Goal: Find specific page/section: Find specific page/section

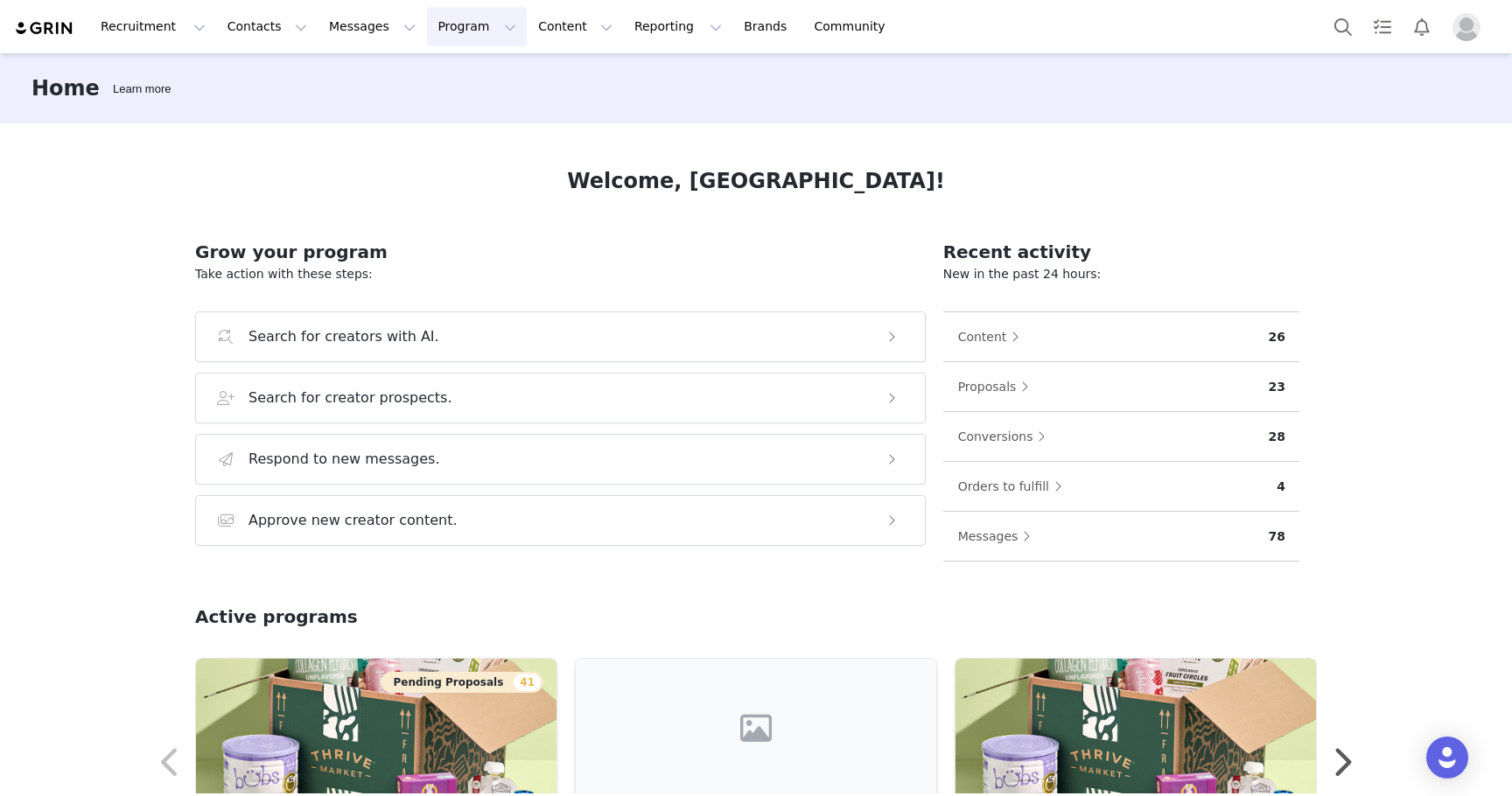
click at [446, 28] on button "Program Program" at bounding box center [477, 27] width 99 height 40
click at [457, 70] on p "Activations" at bounding box center [447, 78] width 68 height 18
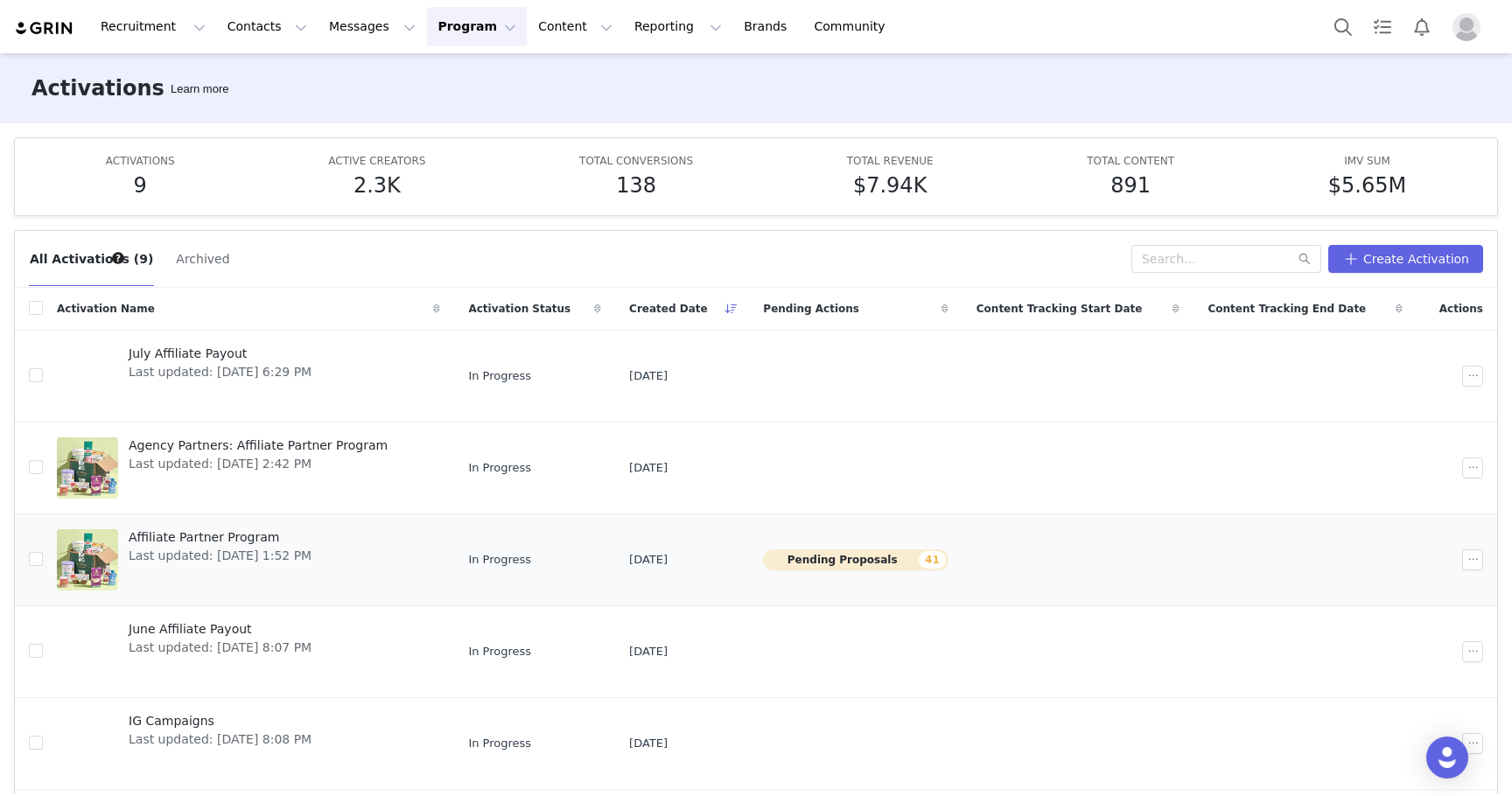
click at [242, 529] on span "Affiliate Partner Program" at bounding box center [220, 538] width 183 height 18
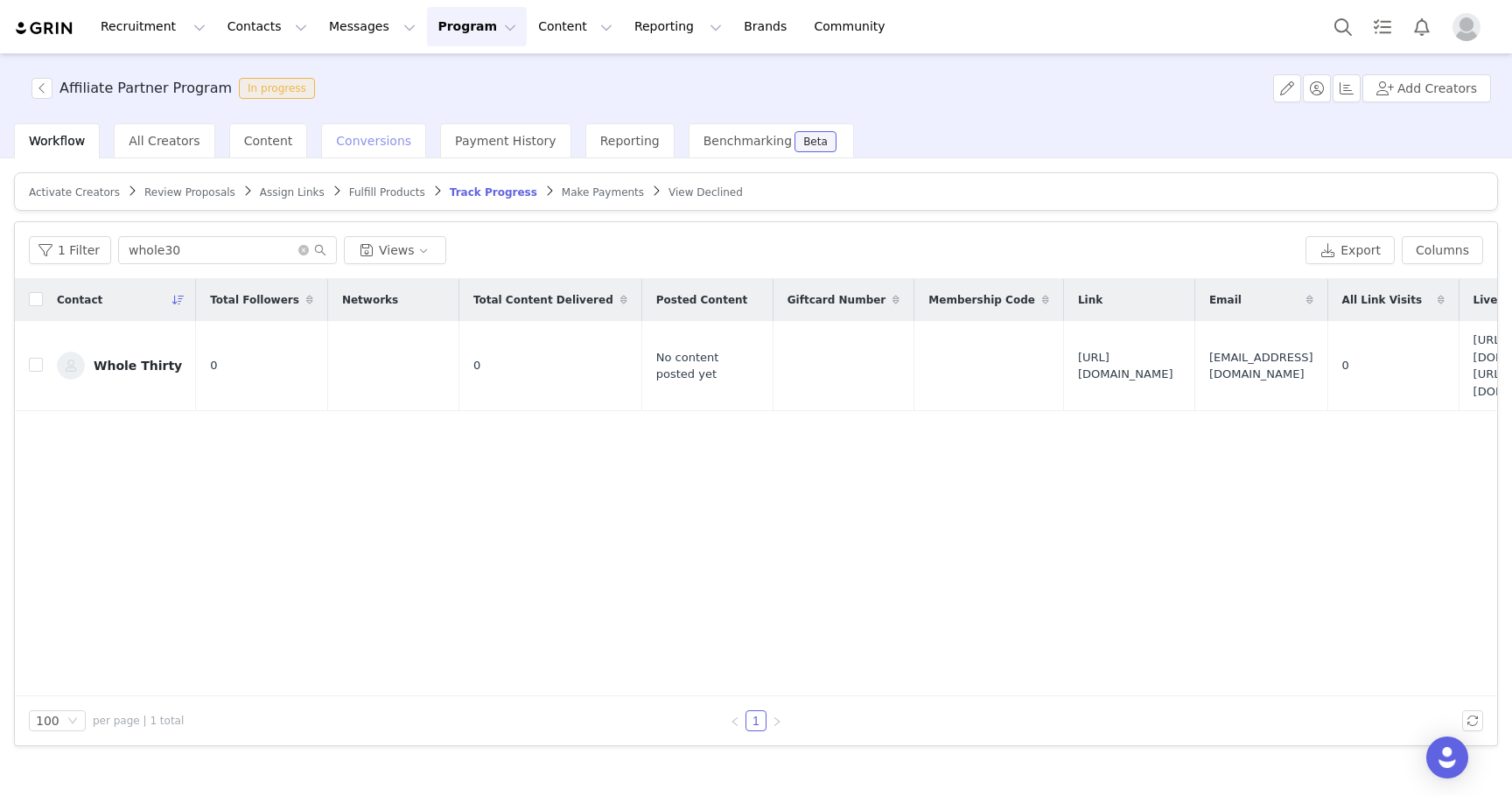
click at [373, 144] on span "Conversions" at bounding box center [373, 140] width 75 height 14
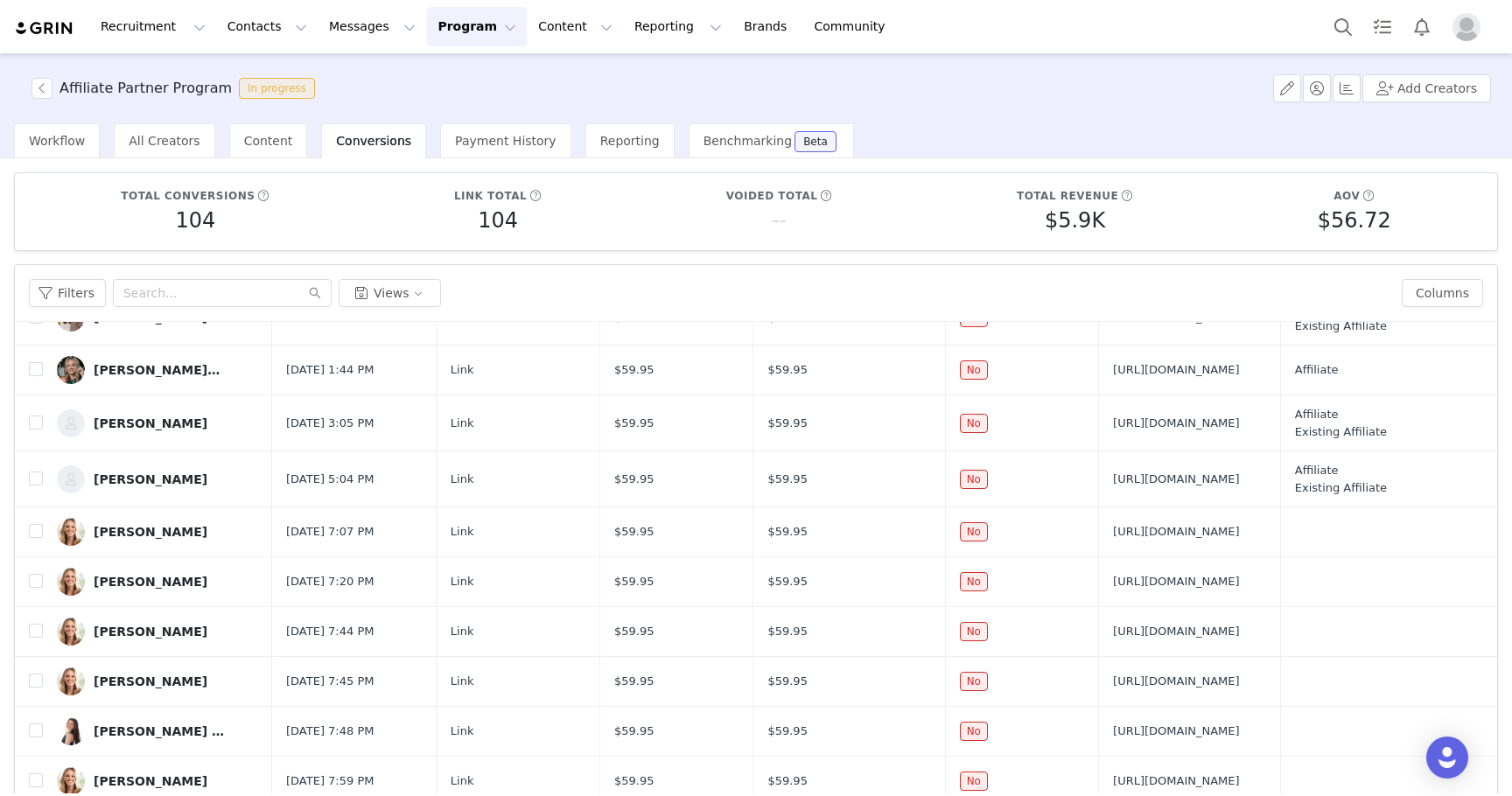
scroll to position [126, 0]
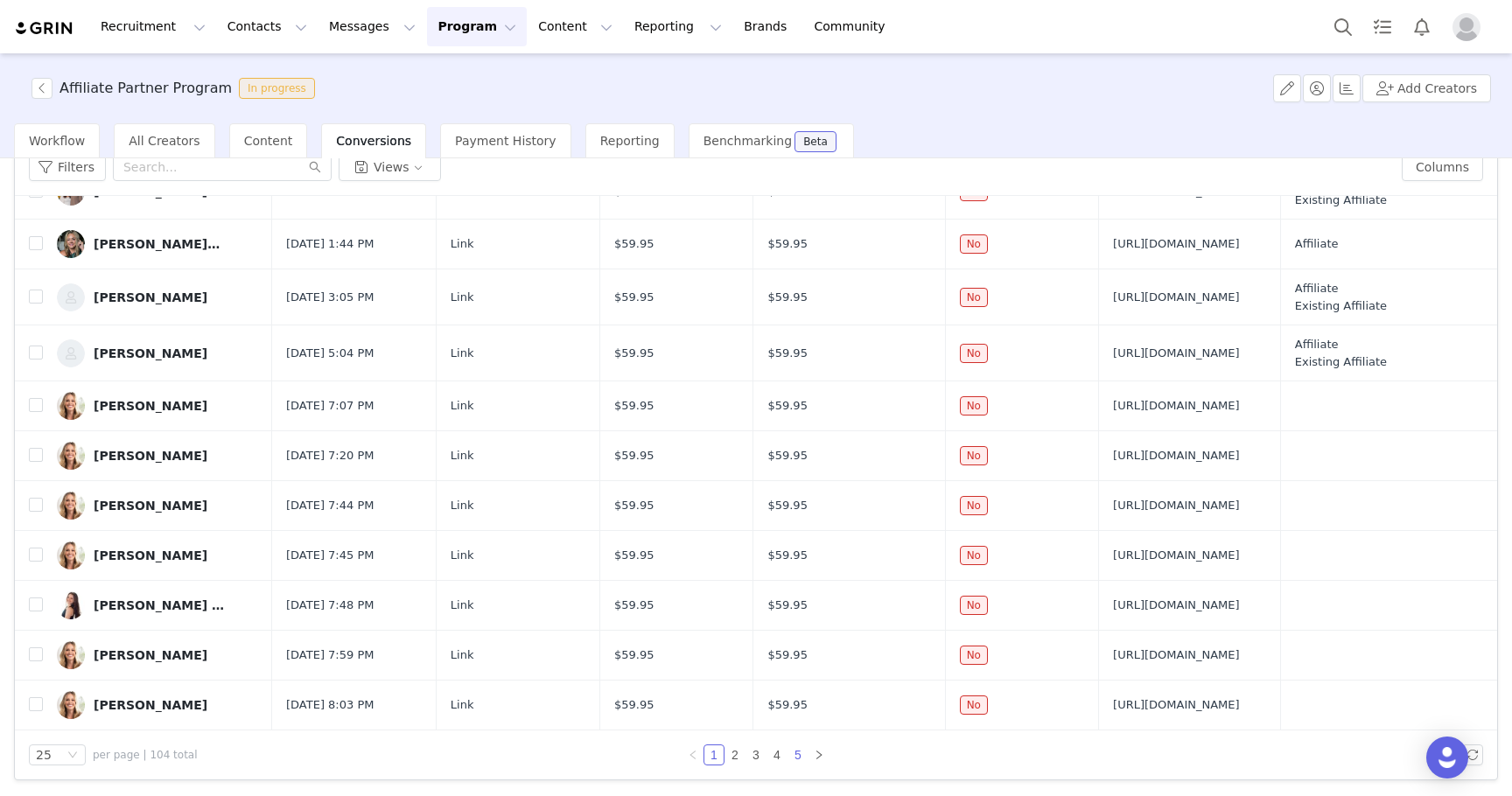
click at [797, 758] on link "5" at bounding box center [797, 754] width 19 height 19
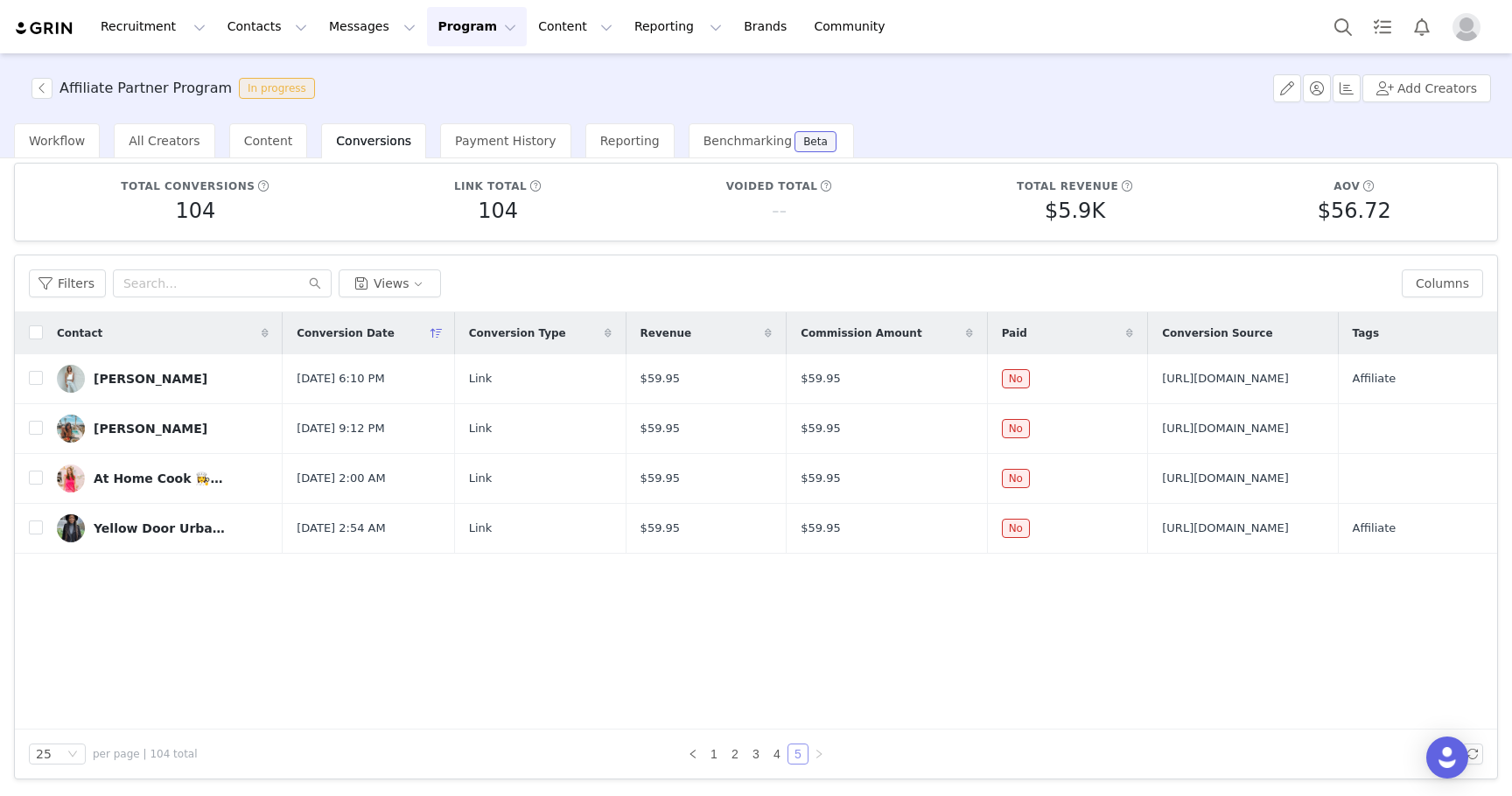
scroll to position [9, 0]
click at [775, 751] on link "4" at bounding box center [776, 754] width 19 height 19
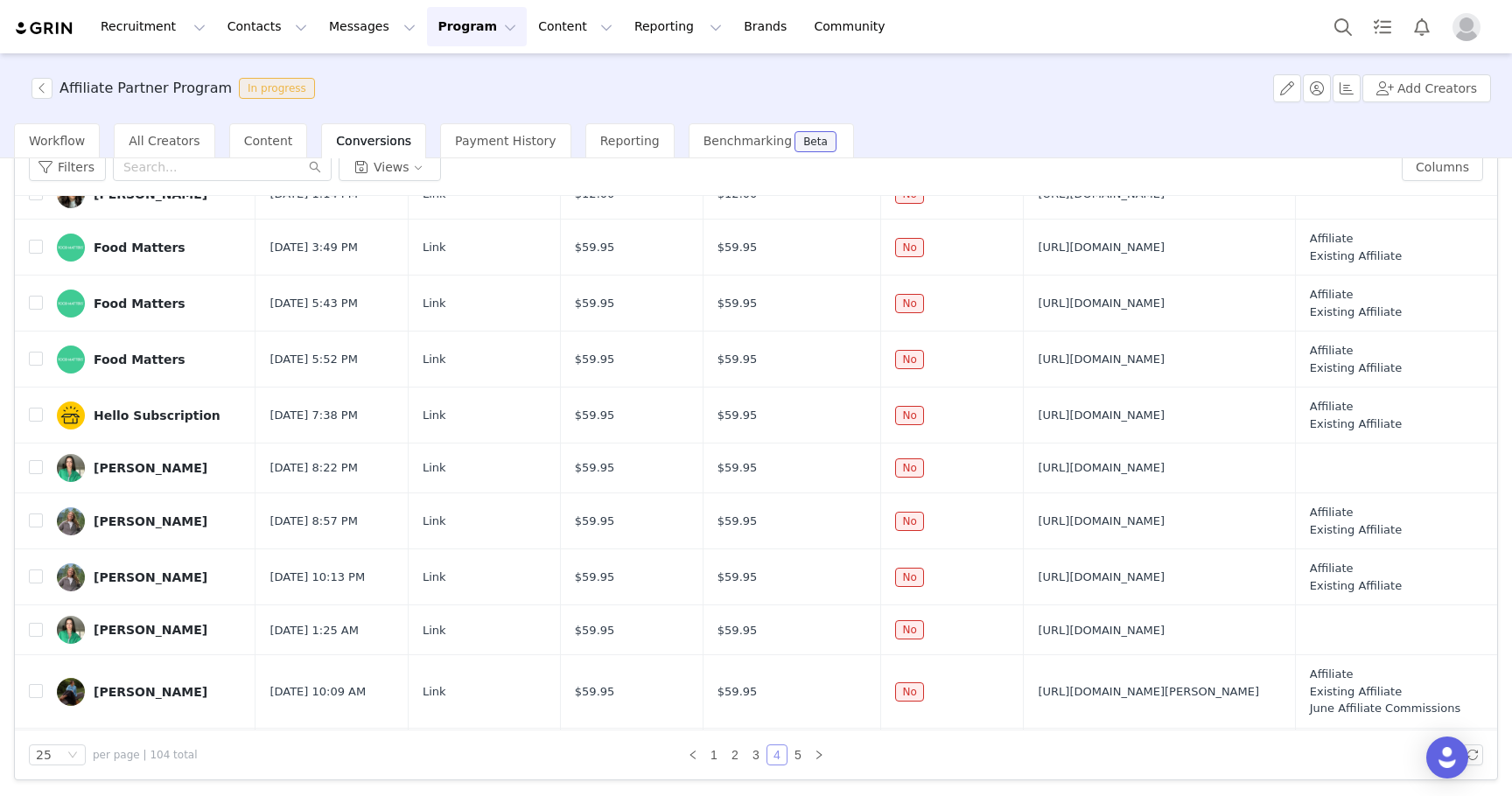
scroll to position [843, 0]
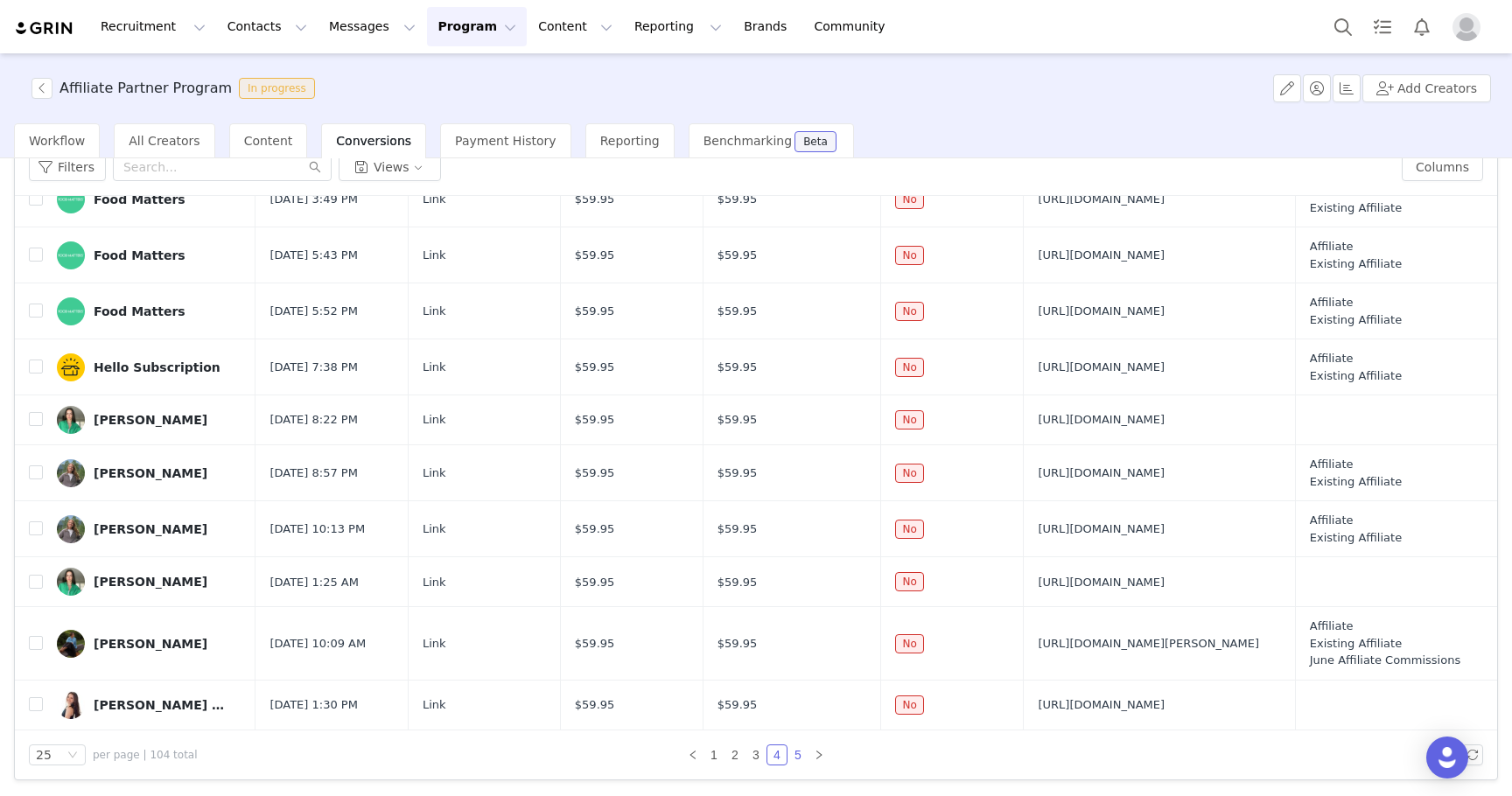
click at [799, 756] on link "5" at bounding box center [797, 754] width 19 height 19
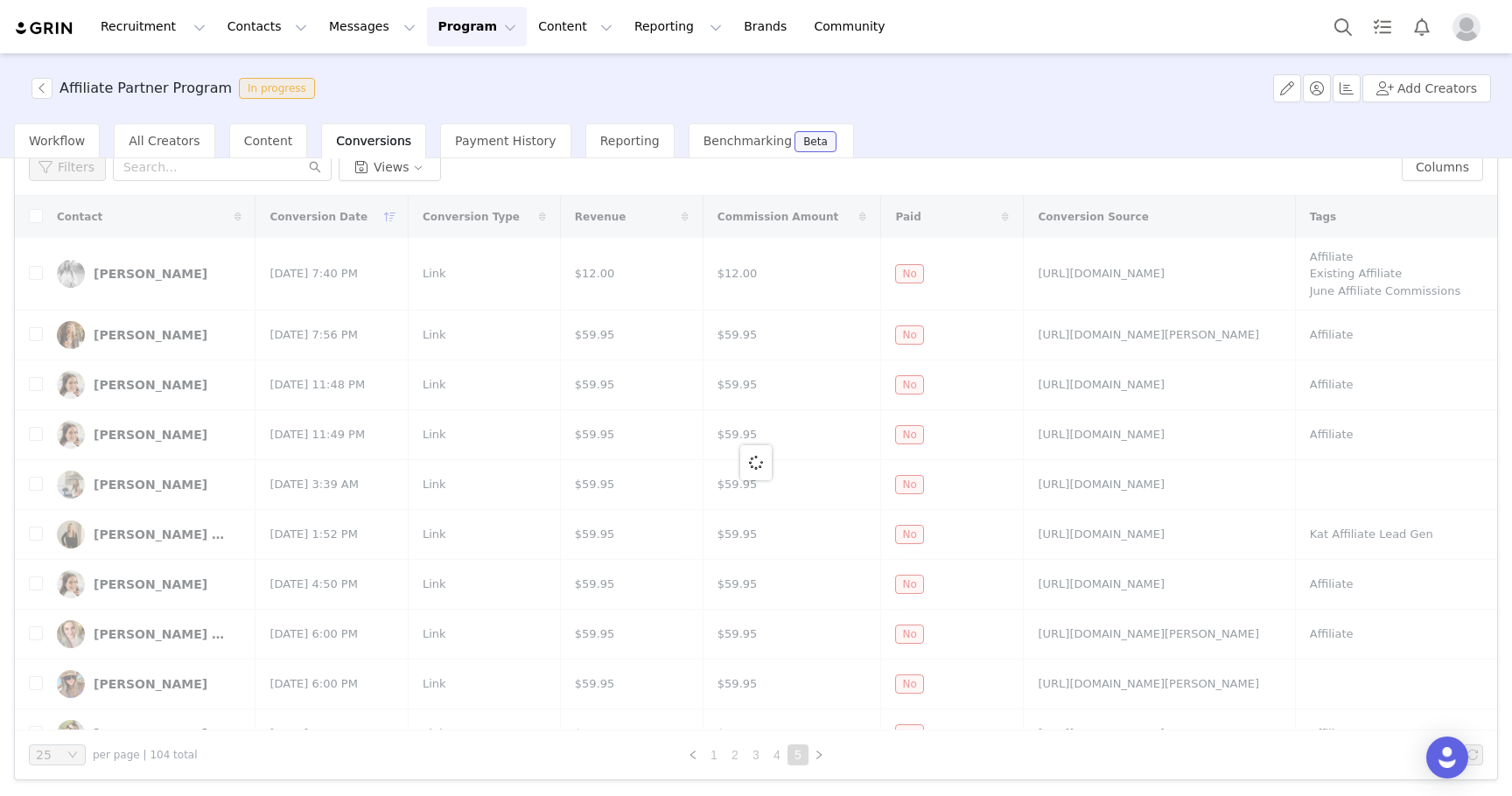
scroll to position [9, 0]
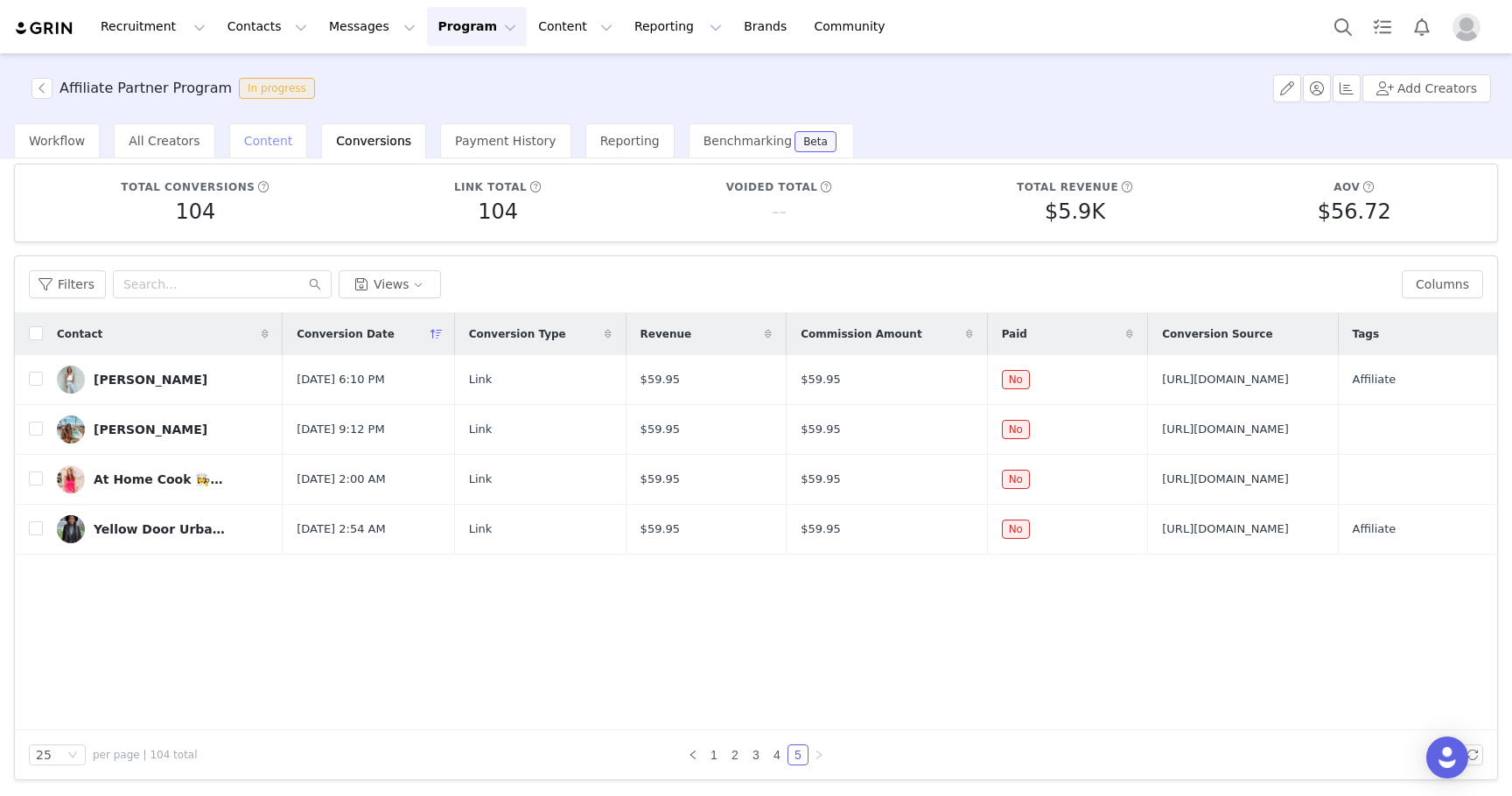
click at [262, 139] on span "Content" at bounding box center [268, 140] width 49 height 14
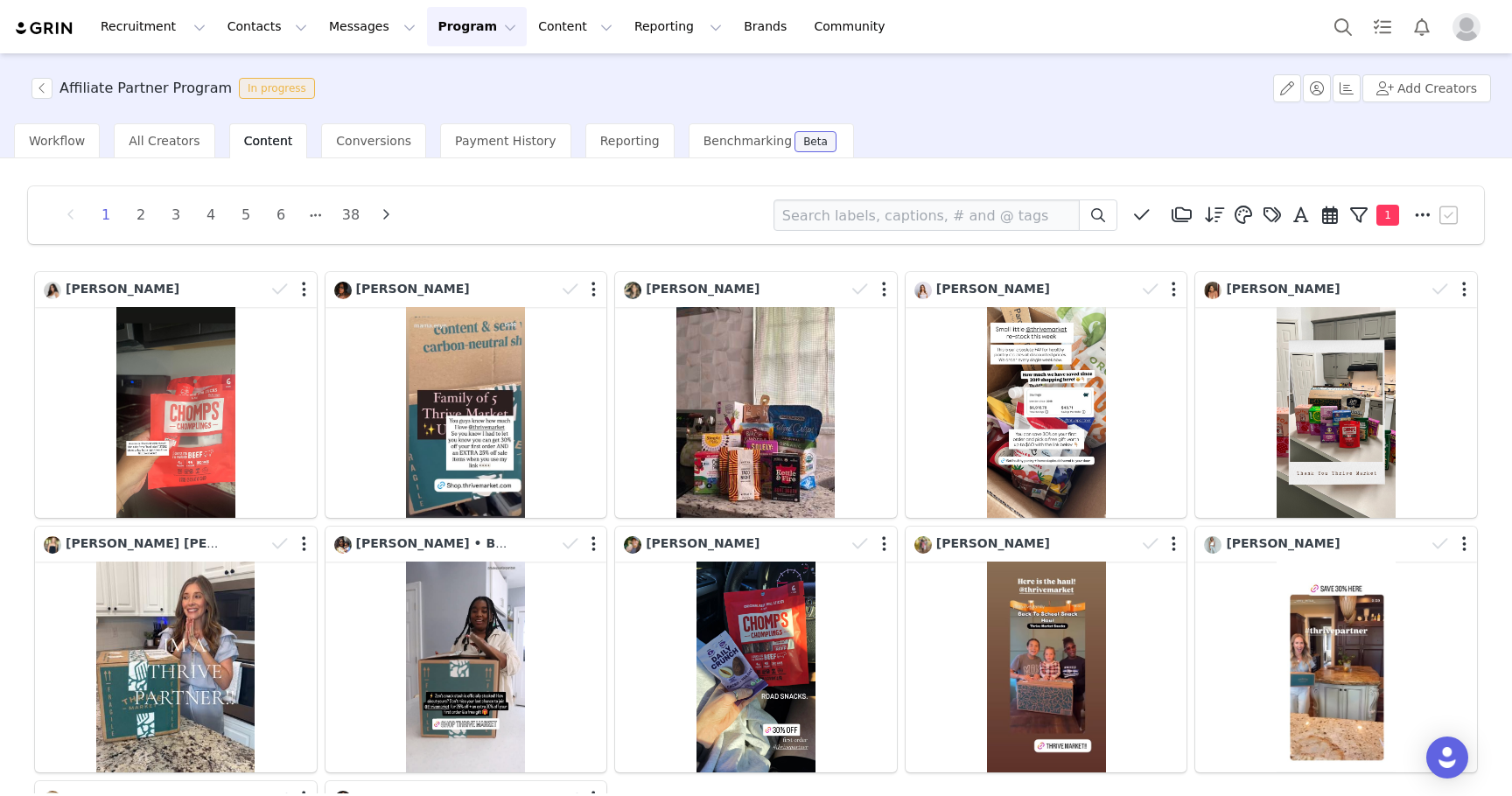
click at [458, 37] on button "Program Program" at bounding box center [477, 27] width 99 height 40
click at [457, 84] on p "Activations" at bounding box center [447, 78] width 68 height 18
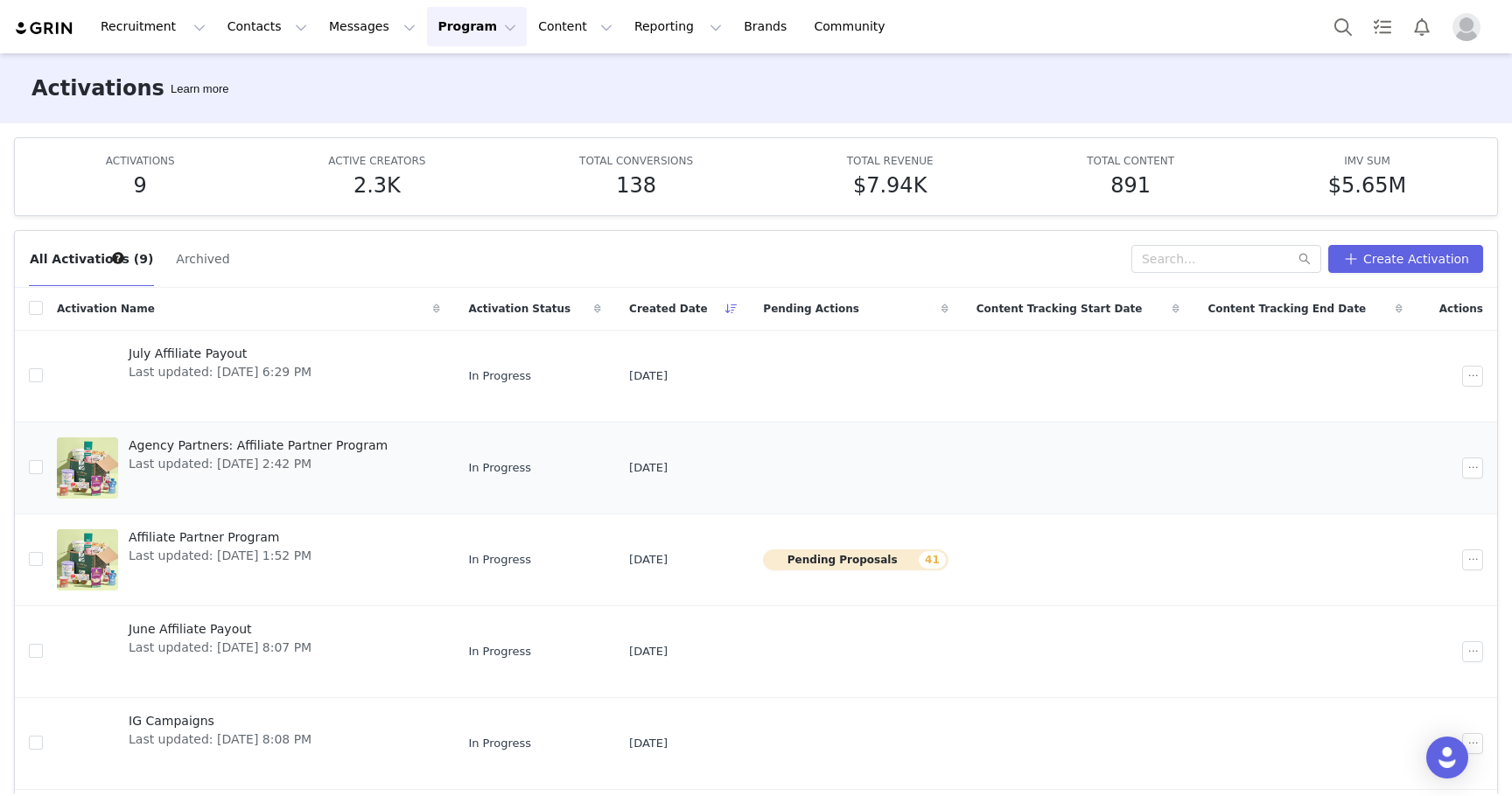
click at [237, 449] on span "Agency Partners: Affiliate Partner Program" at bounding box center [258, 445] width 259 height 18
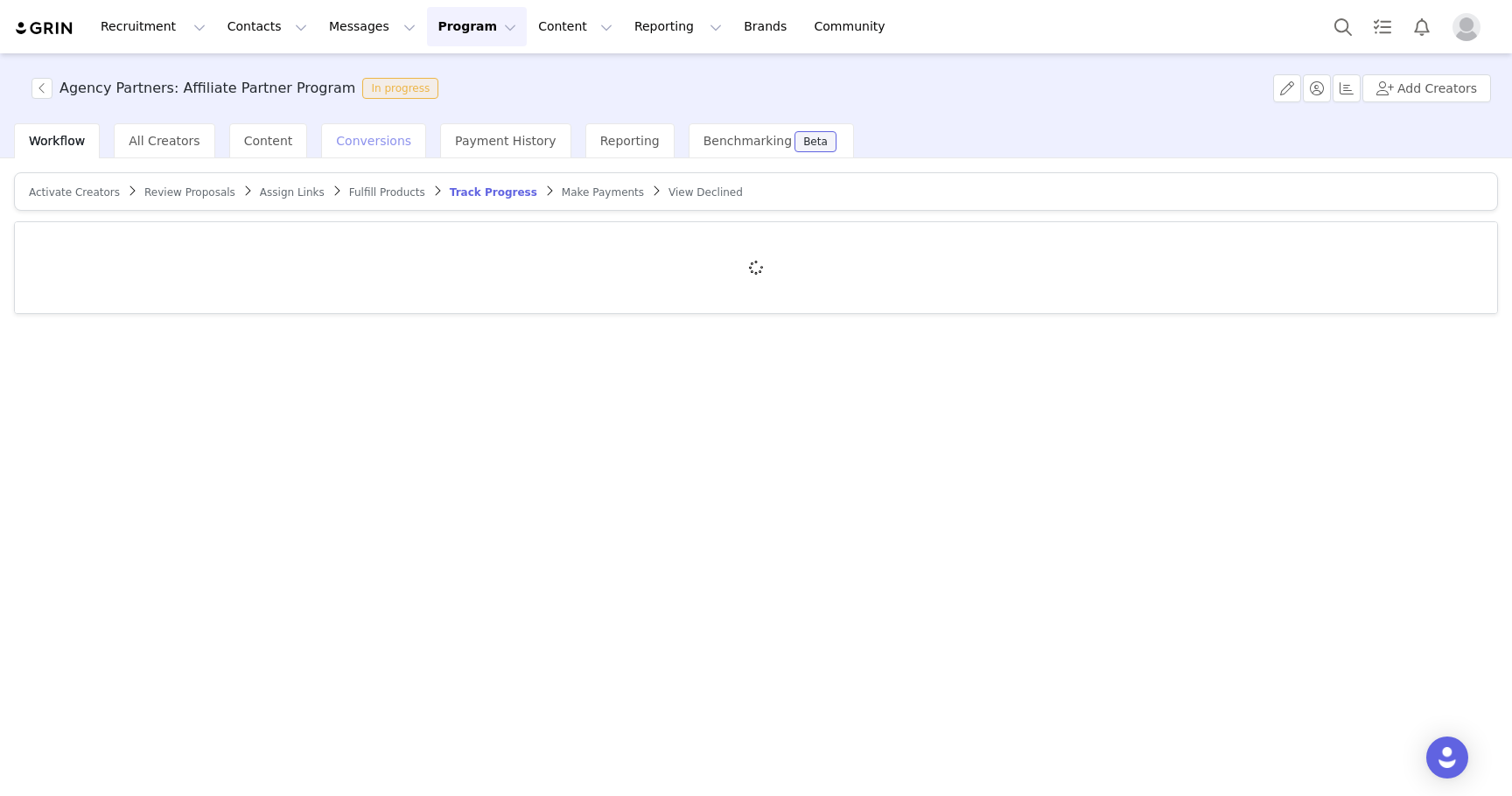
click at [359, 140] on span "Conversions" at bounding box center [373, 140] width 75 height 14
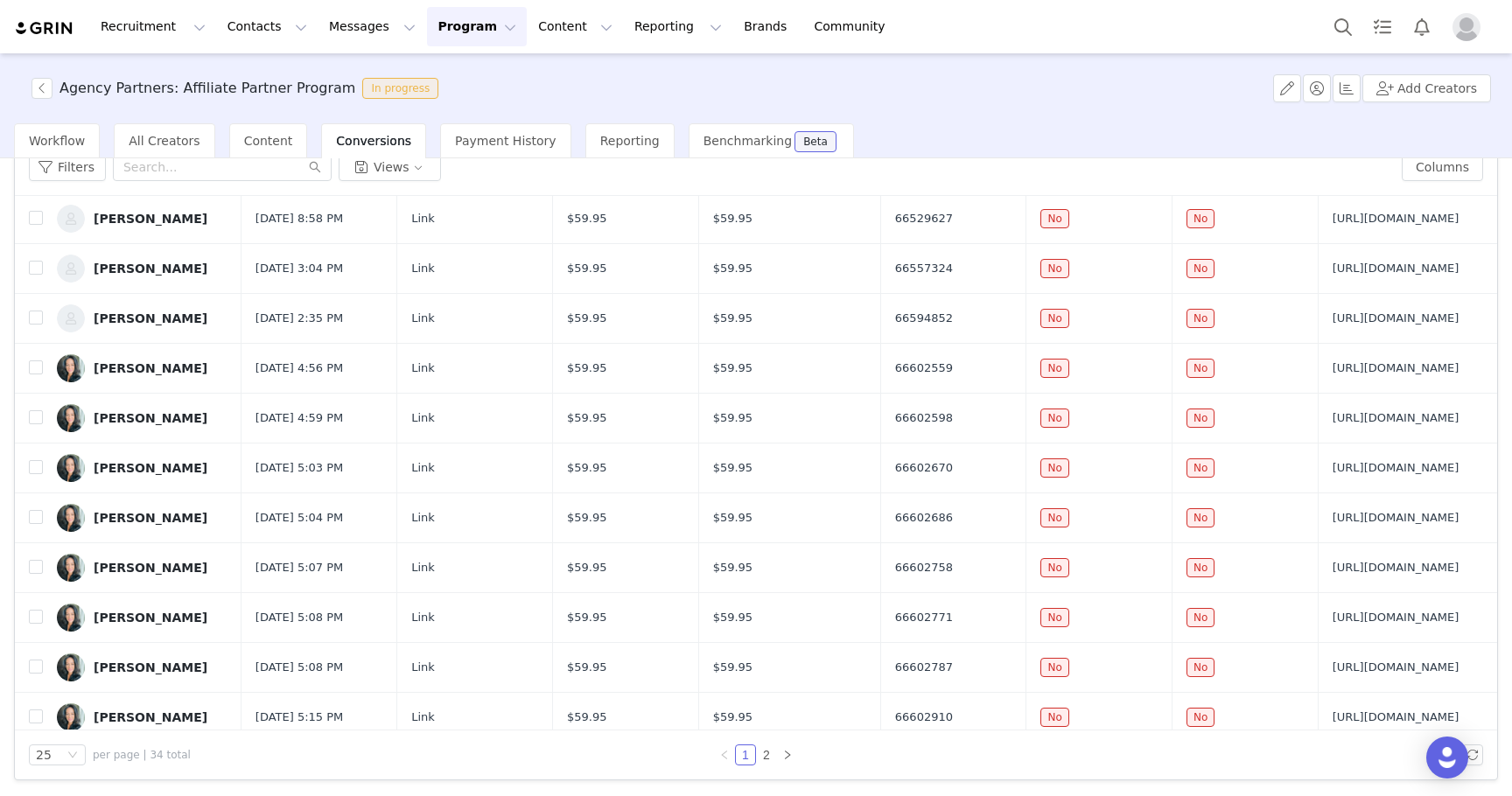
scroll to position [754, 0]
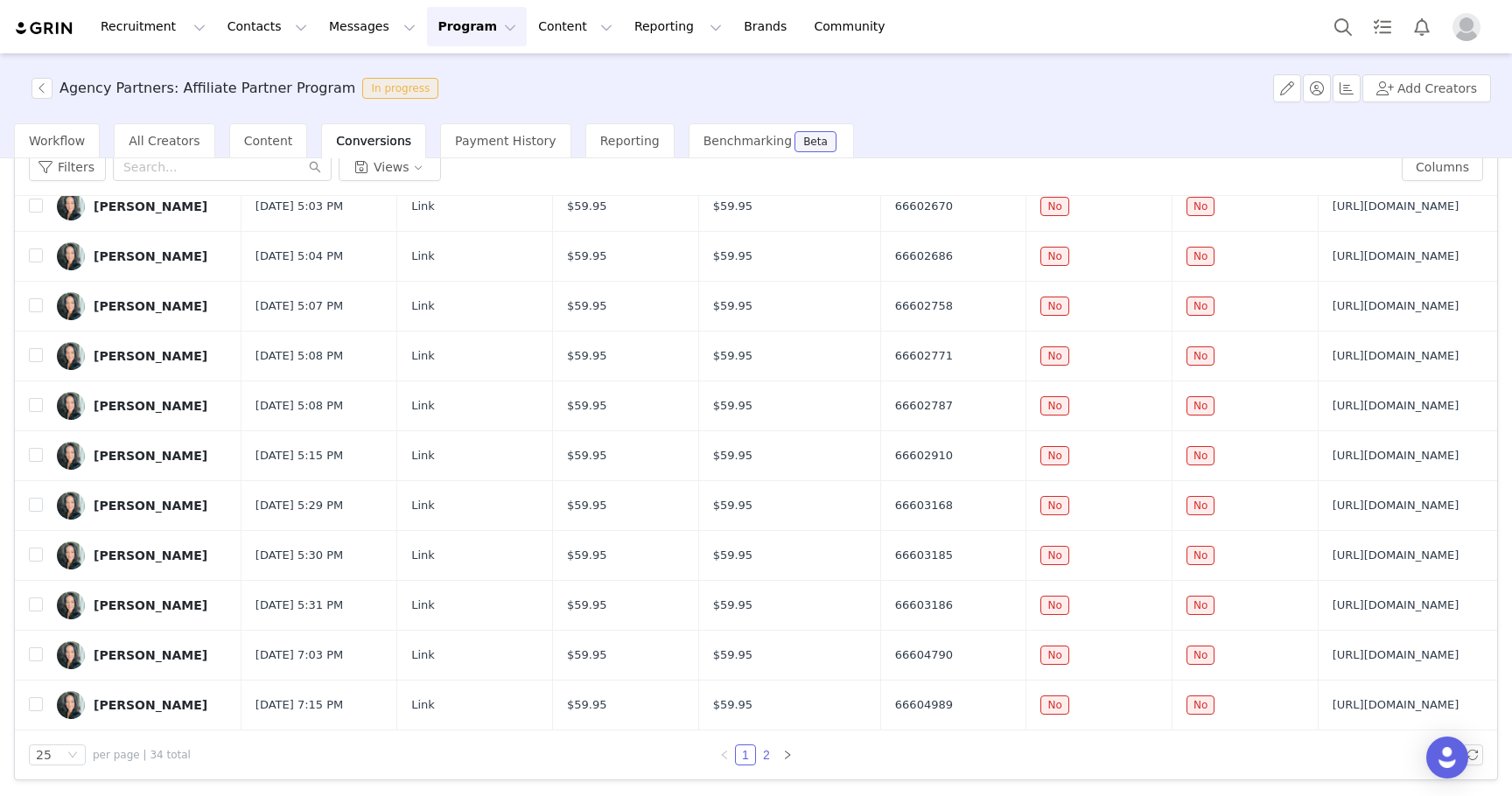
click at [760, 755] on link "2" at bounding box center [766, 754] width 19 height 19
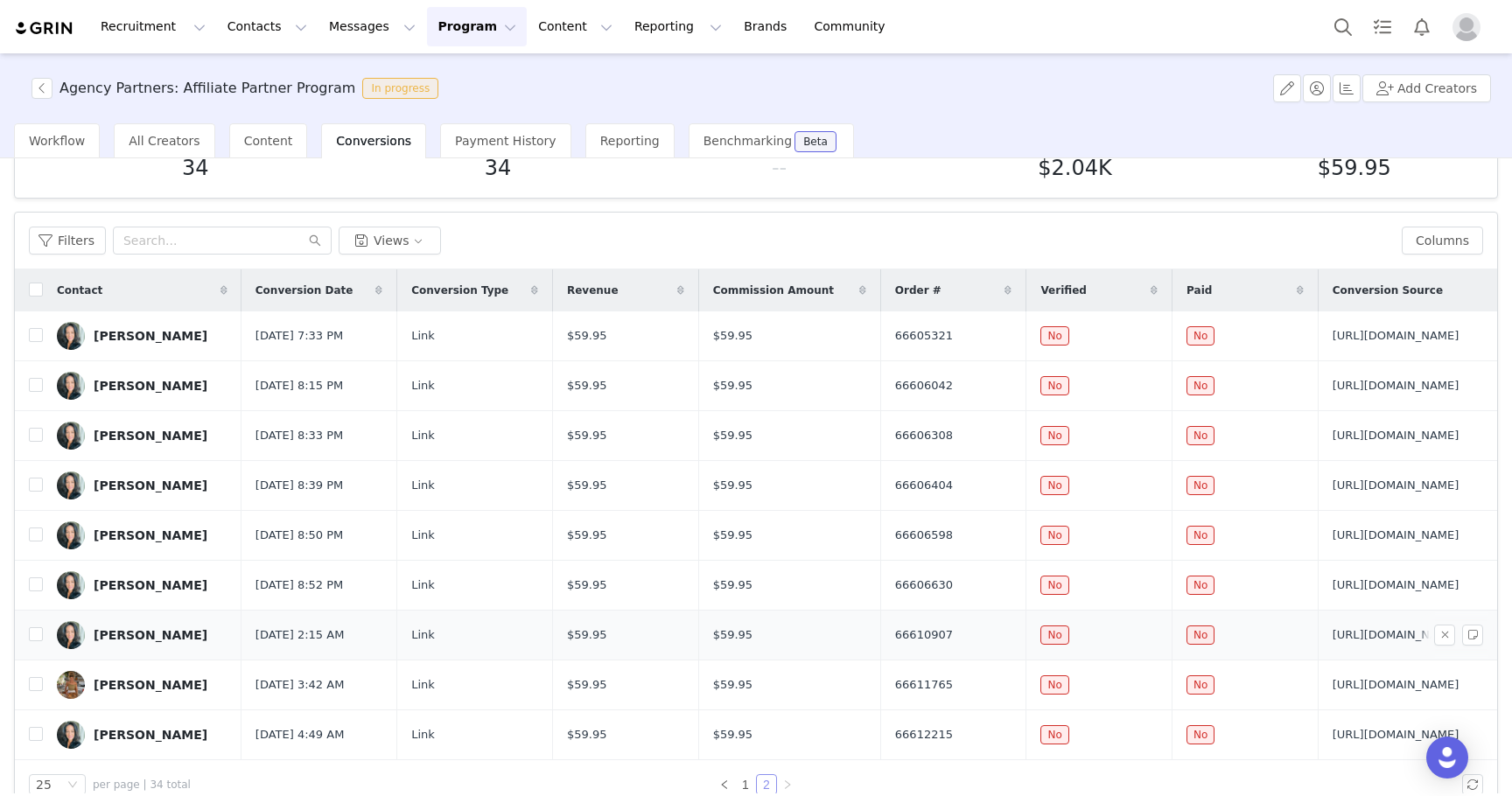
scroll to position [82, 0]
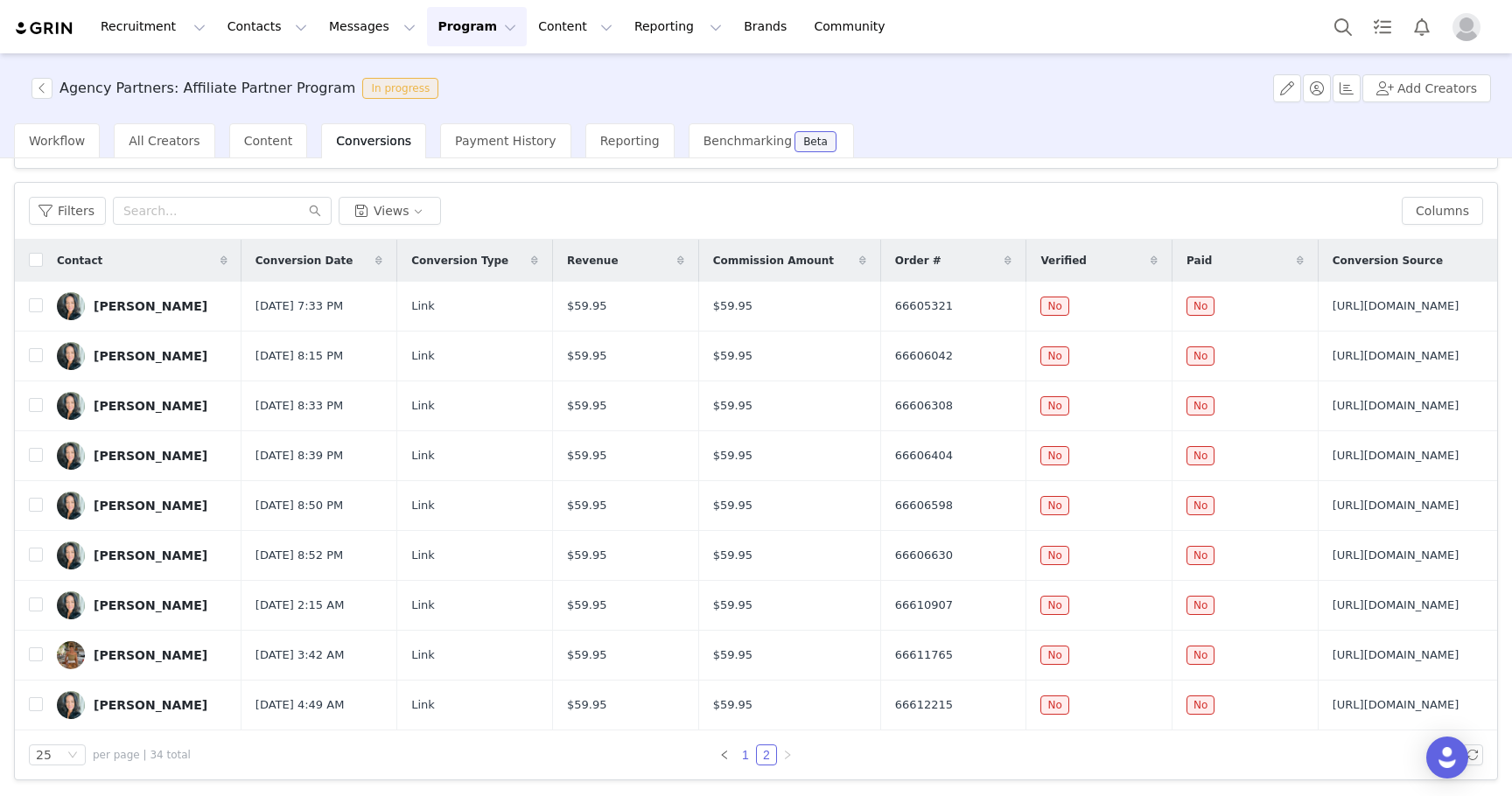
click at [746, 758] on link "1" at bounding box center [745, 754] width 19 height 19
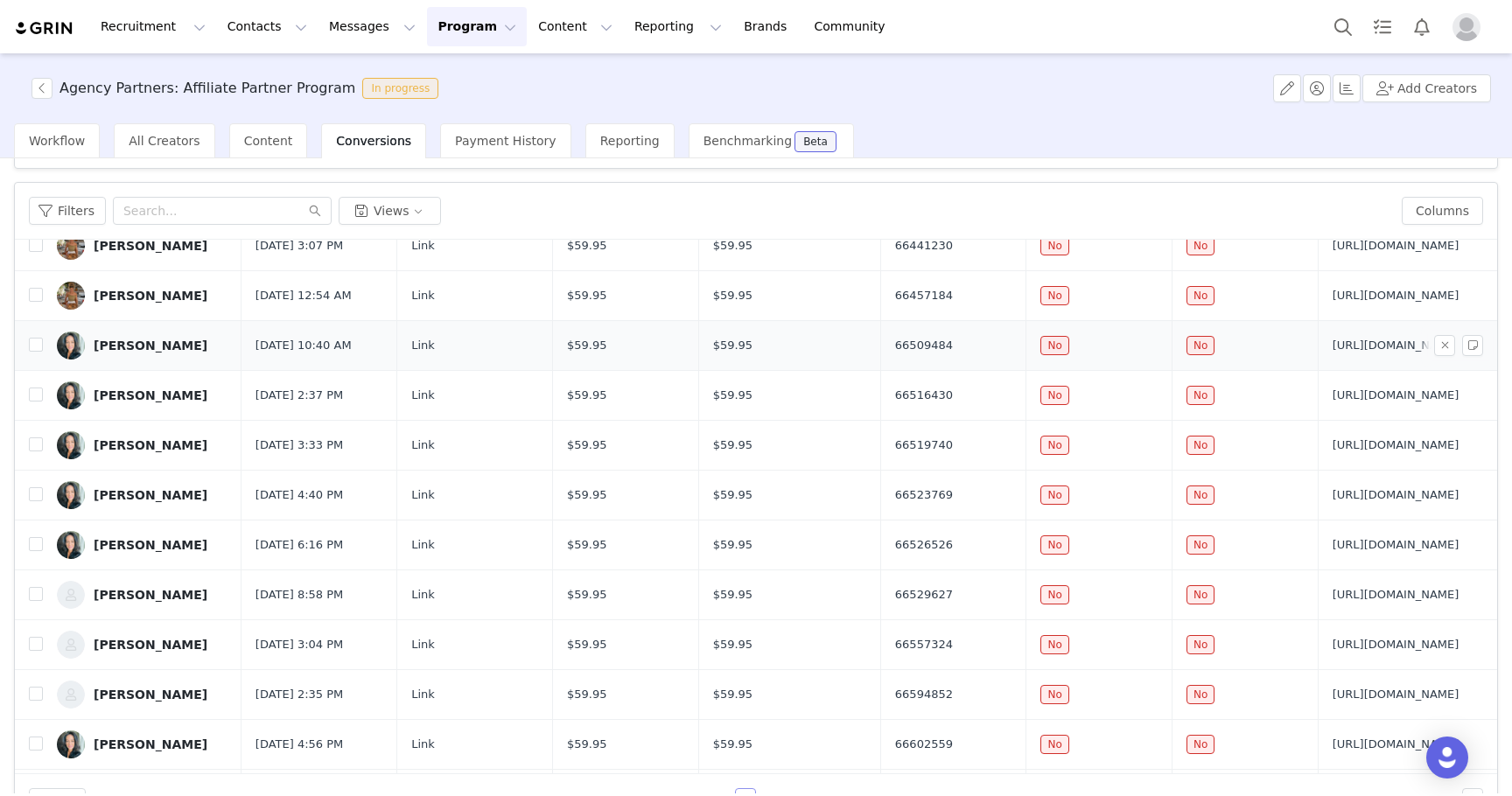
scroll to position [0, 0]
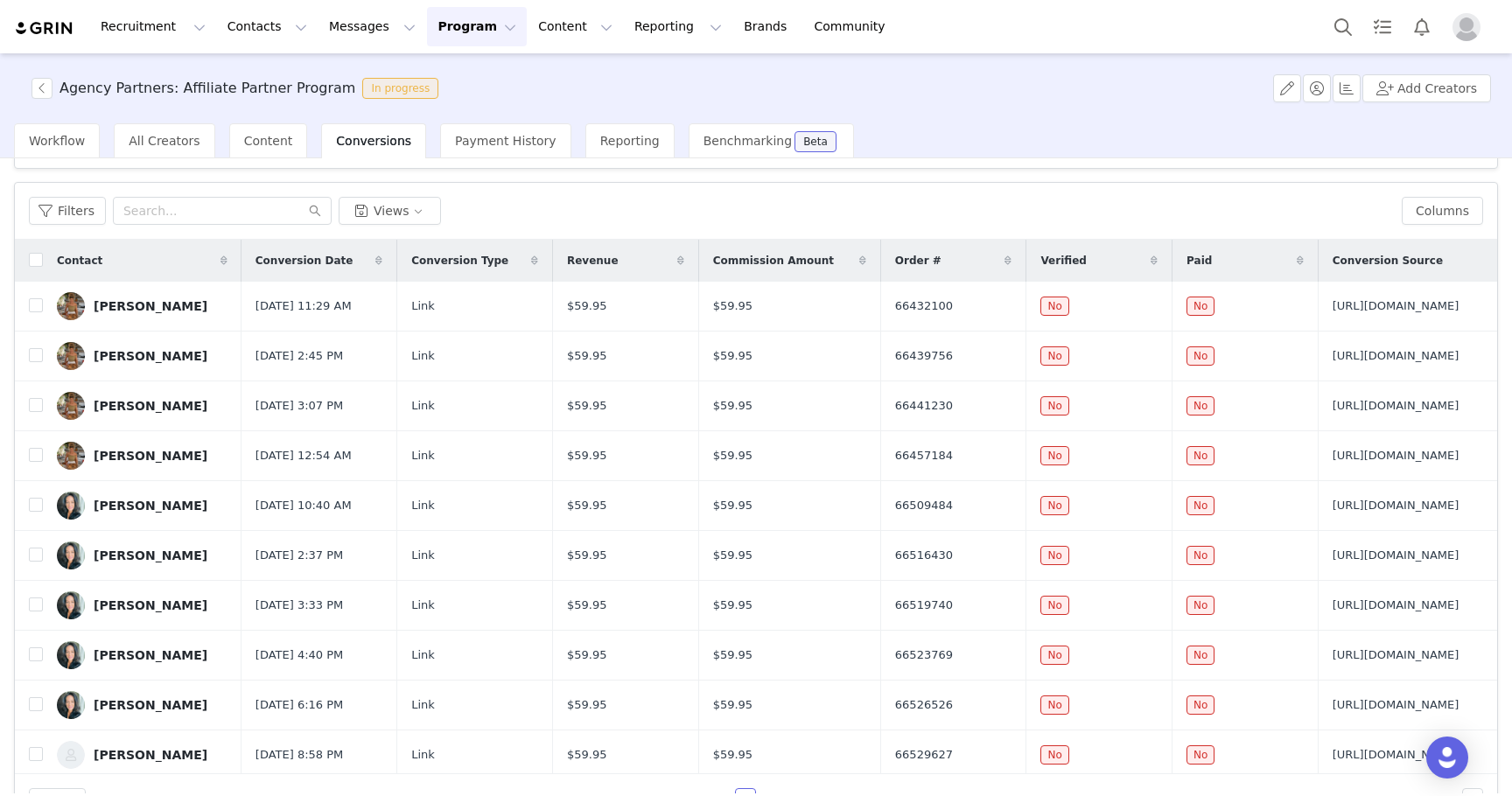
click at [364, 144] on span "Conversions" at bounding box center [373, 140] width 75 height 14
click at [379, 136] on span "Conversions" at bounding box center [373, 140] width 75 height 14
click at [244, 147] on span "Content" at bounding box center [268, 140] width 49 height 14
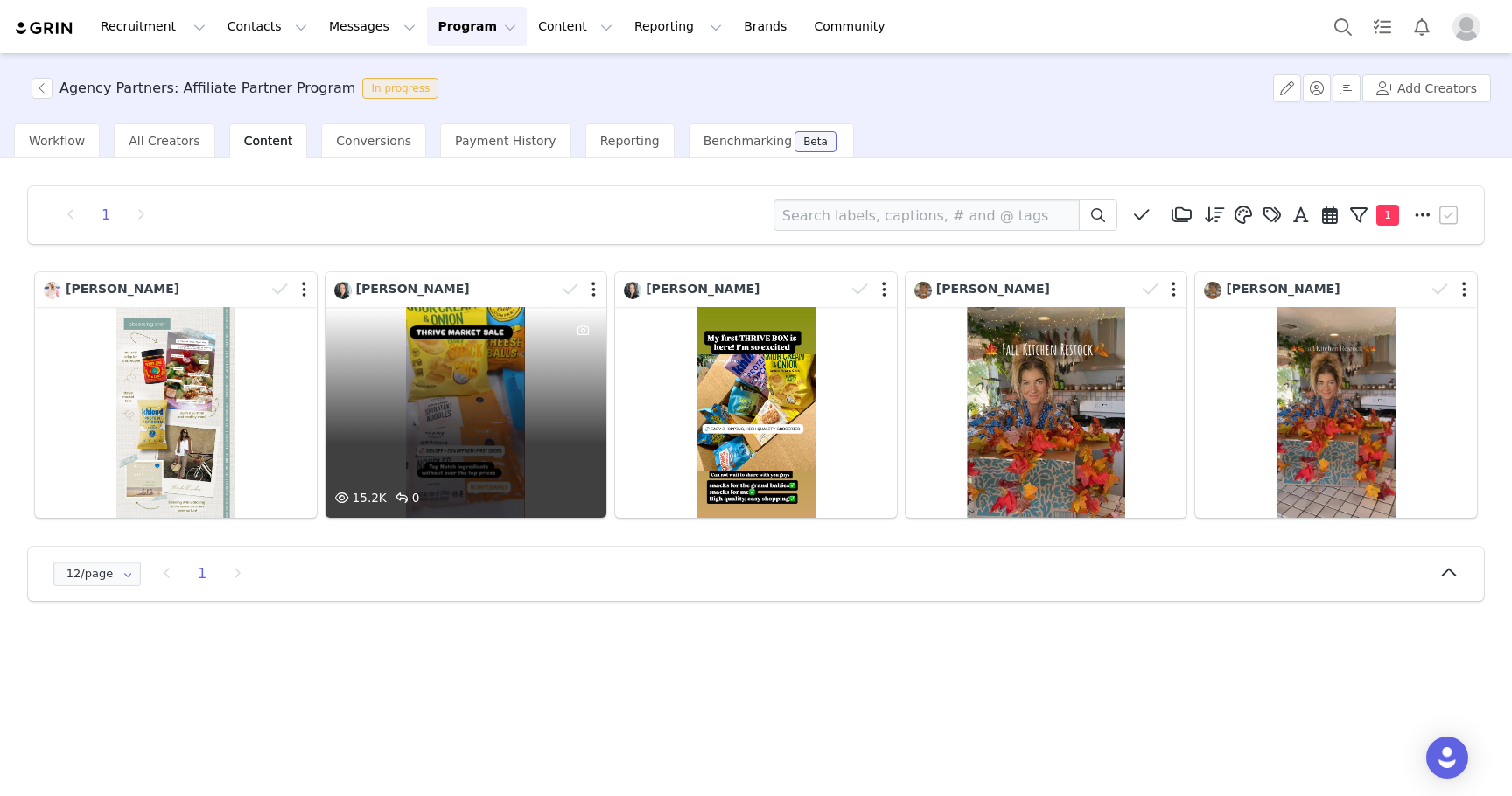
click at [507, 399] on div "15.2K 0" at bounding box center [466, 412] width 282 height 211
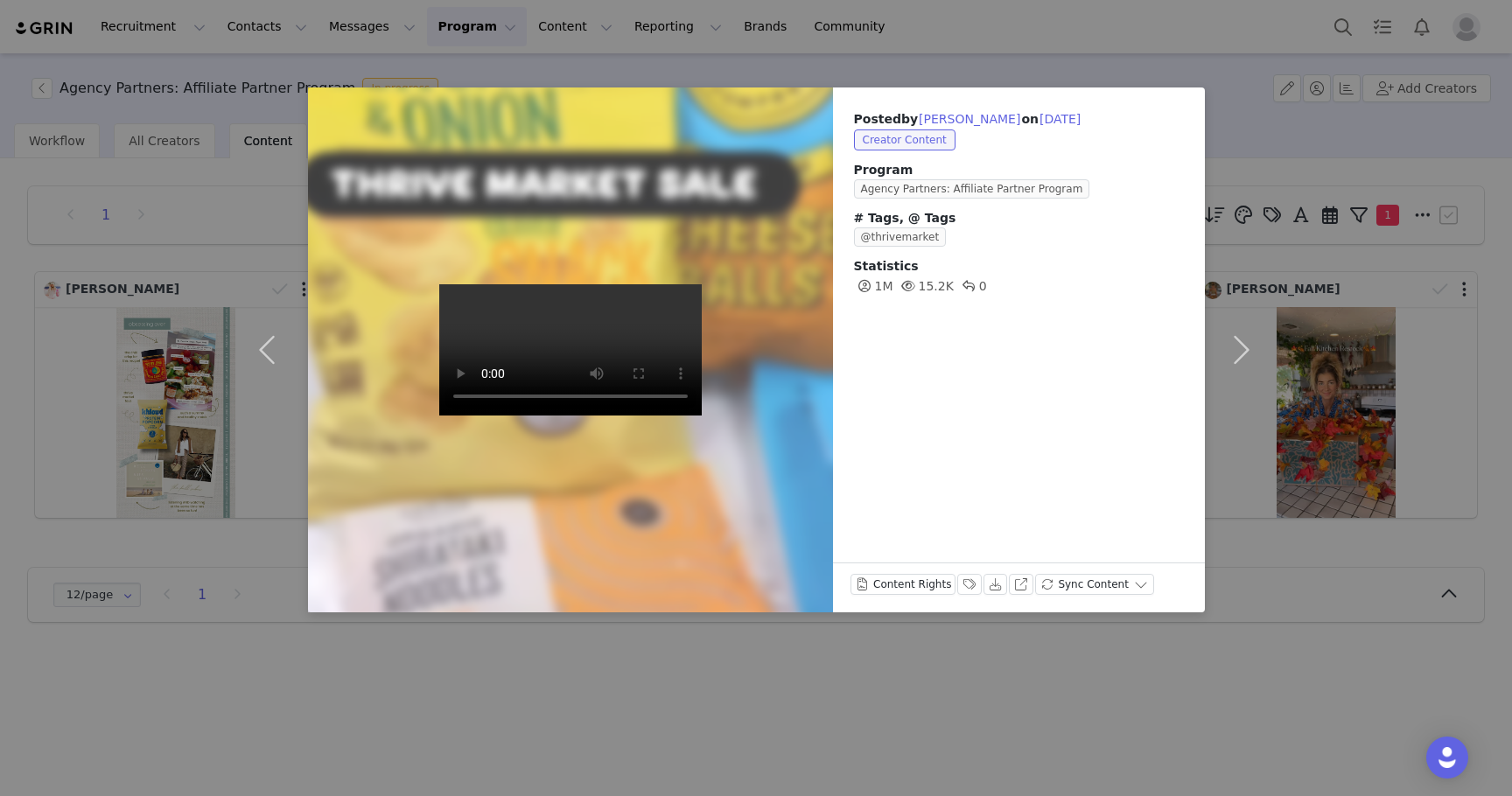
click at [526, 683] on div "Posted by [PERSON_NAME] on [DATE] Creator Content Program Agency Partners: Affi…" at bounding box center [756, 398] width 1512 height 796
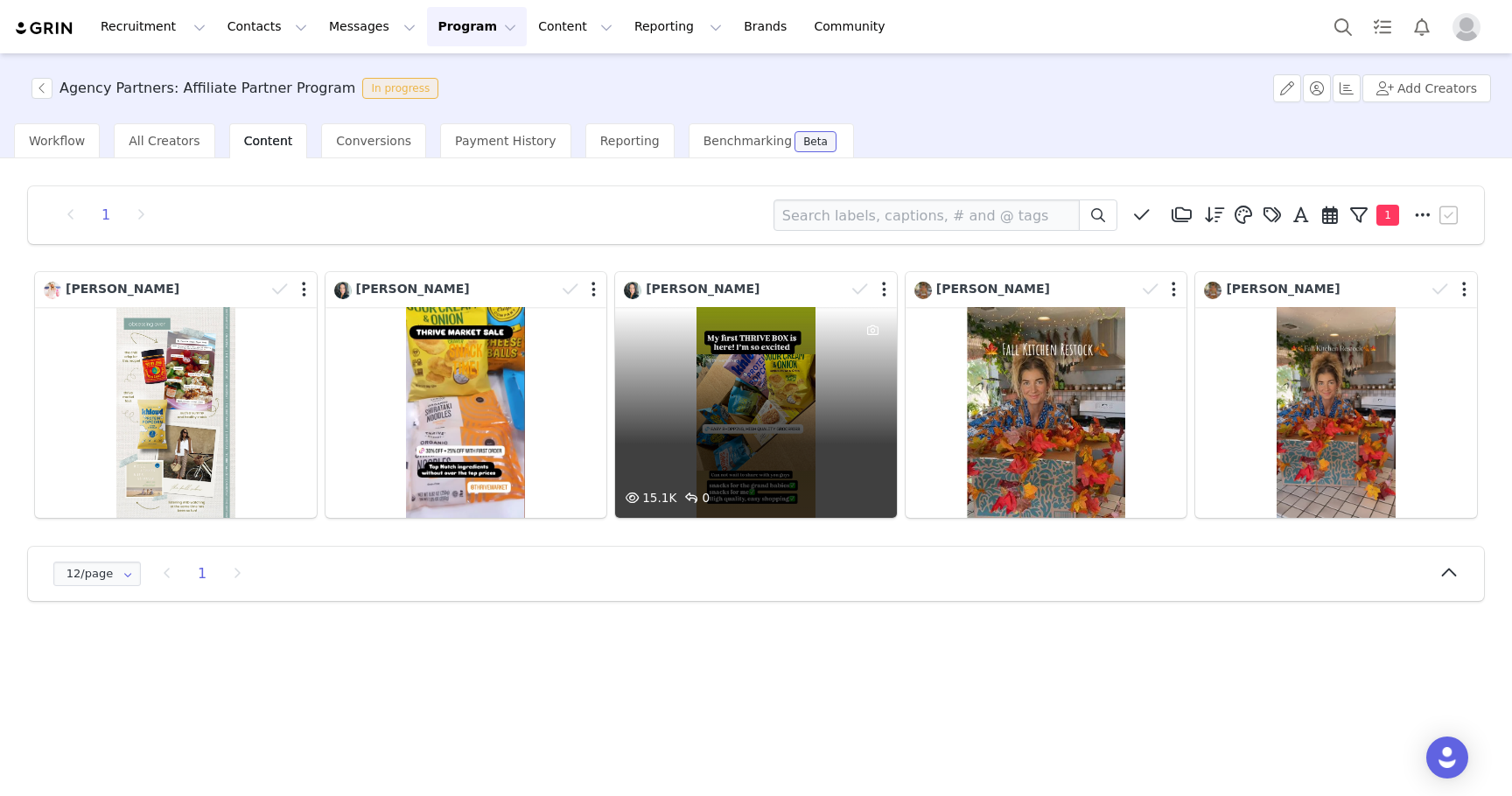
click at [705, 428] on div "15.1K 0" at bounding box center [756, 412] width 282 height 211
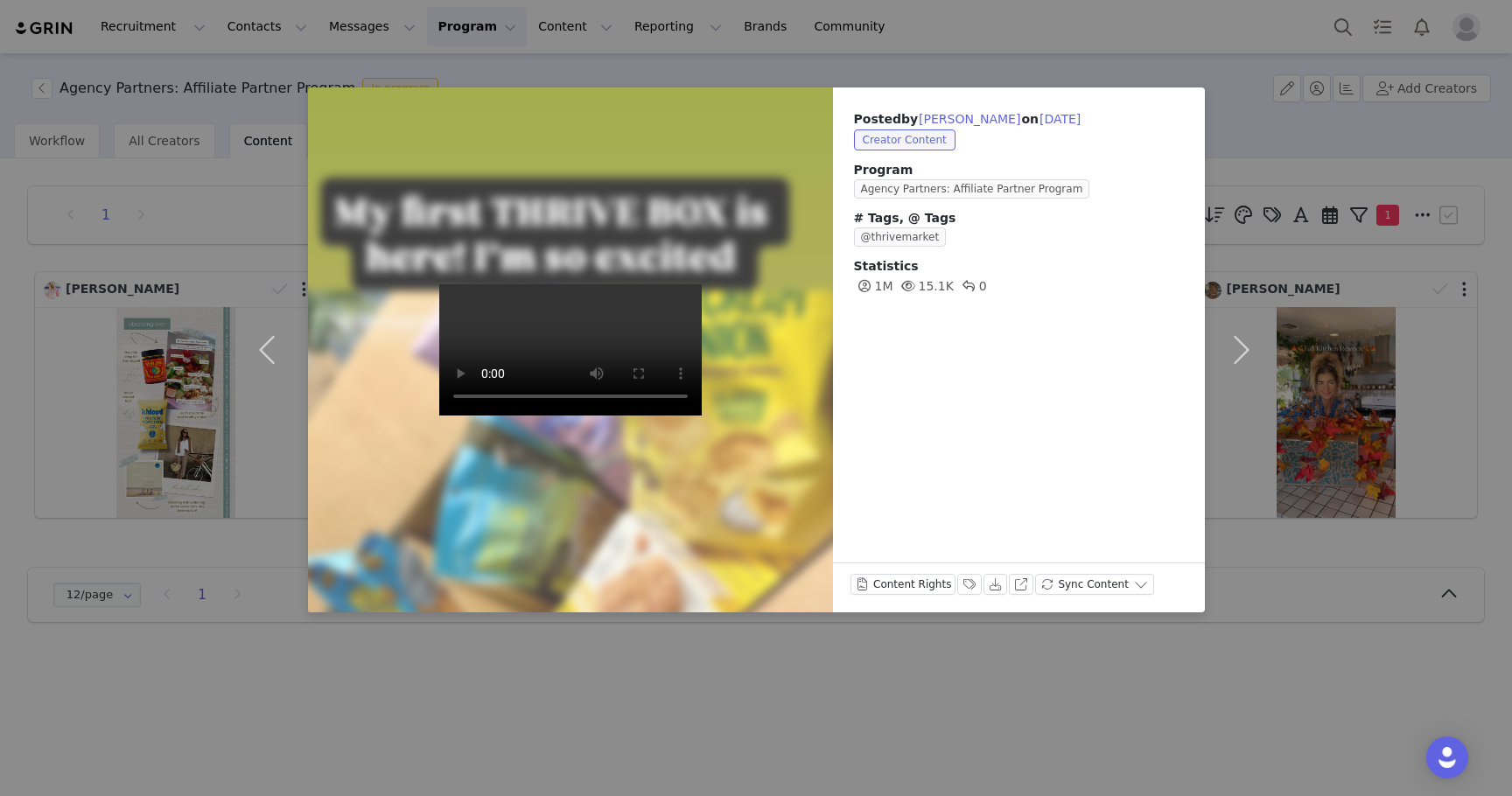
click at [670, 643] on div "Posted by [PERSON_NAME] on [DATE] Creator Content Program Agency Partners: Affi…" at bounding box center [756, 398] width 1512 height 796
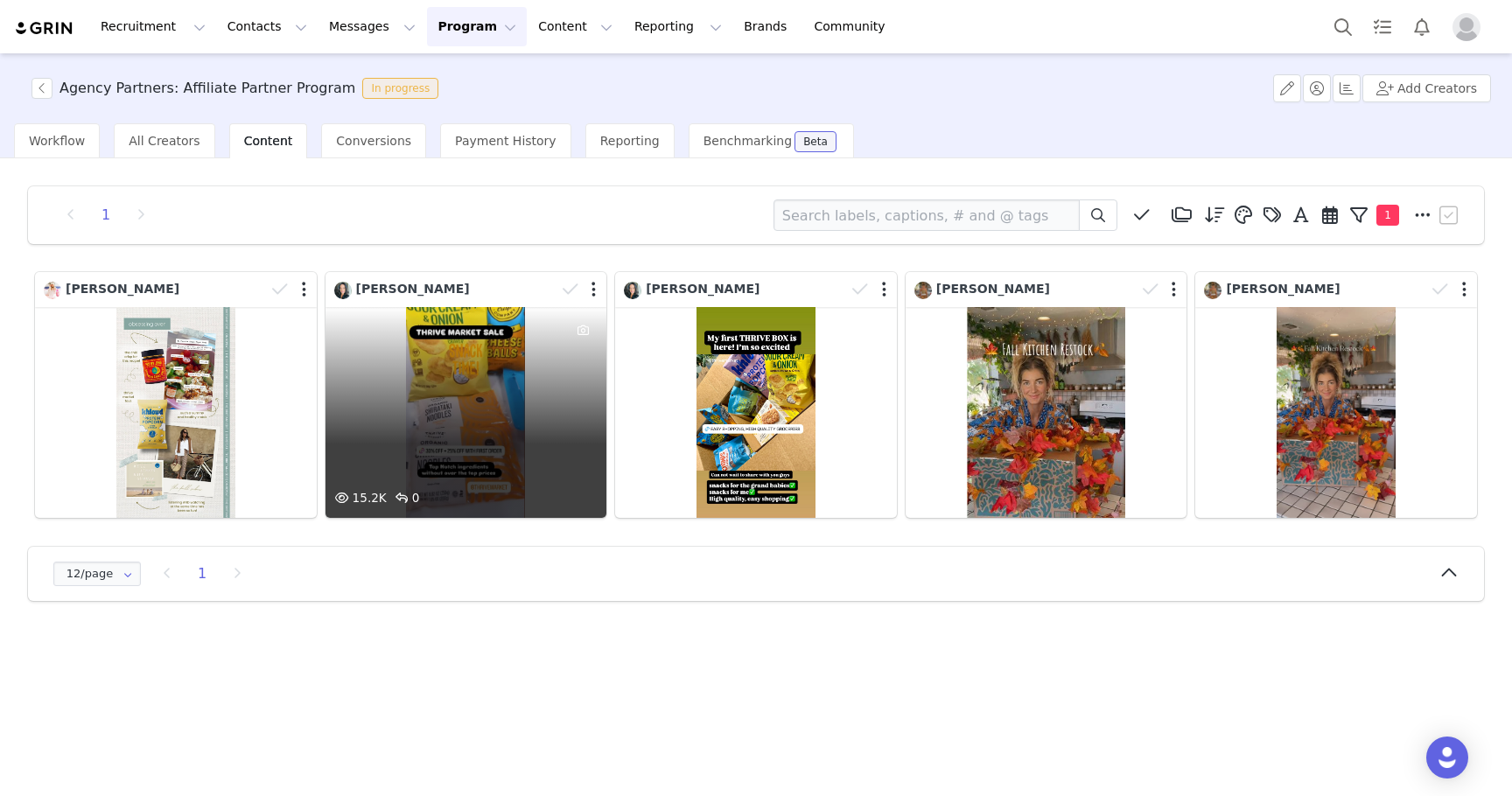
click at [518, 380] on div "15.2K 0" at bounding box center [466, 412] width 282 height 211
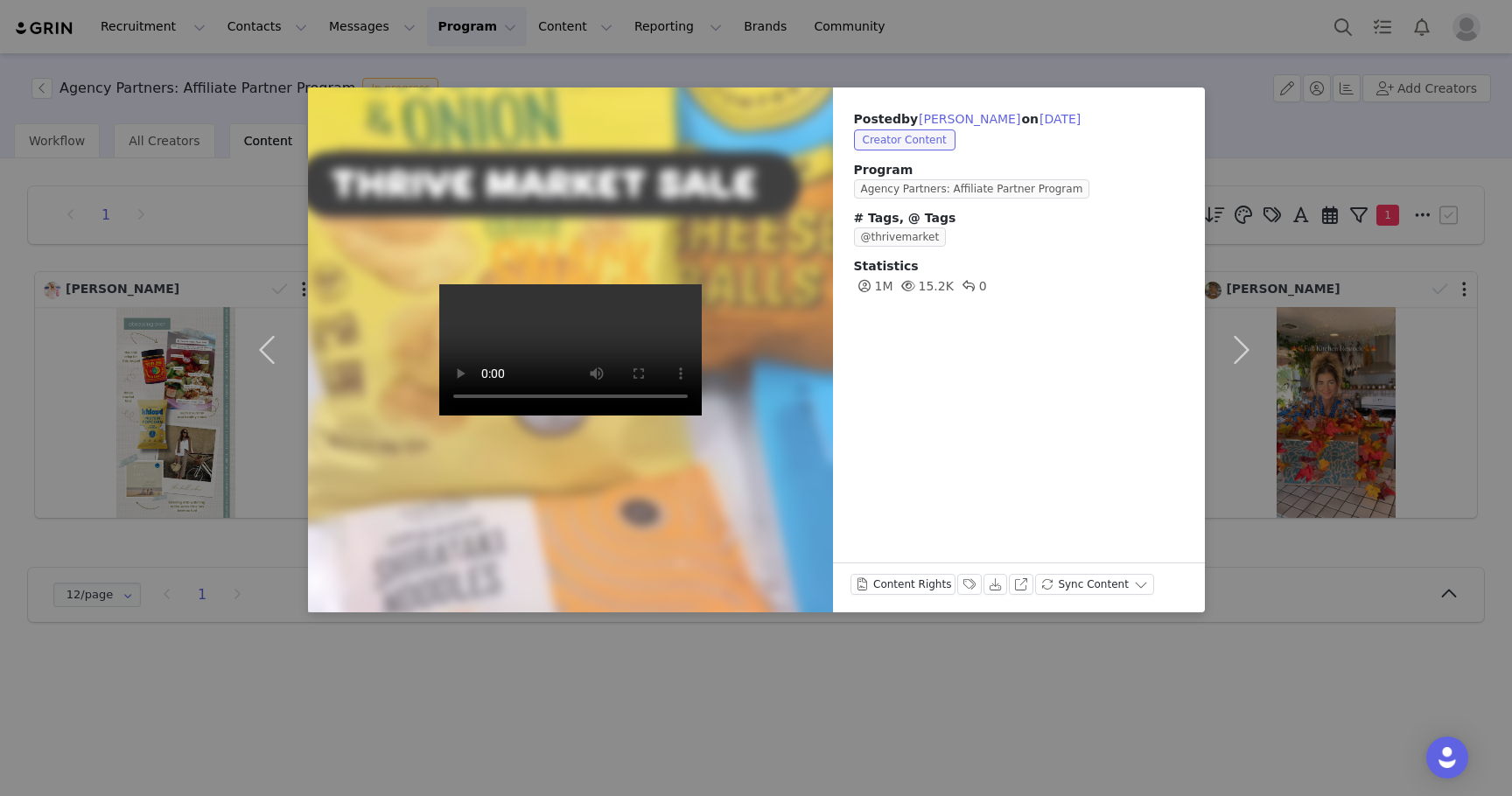
click at [578, 693] on div "Posted by [PERSON_NAME] on [DATE] Creator Content Program Agency Partners: Affi…" at bounding box center [756, 398] width 1512 height 796
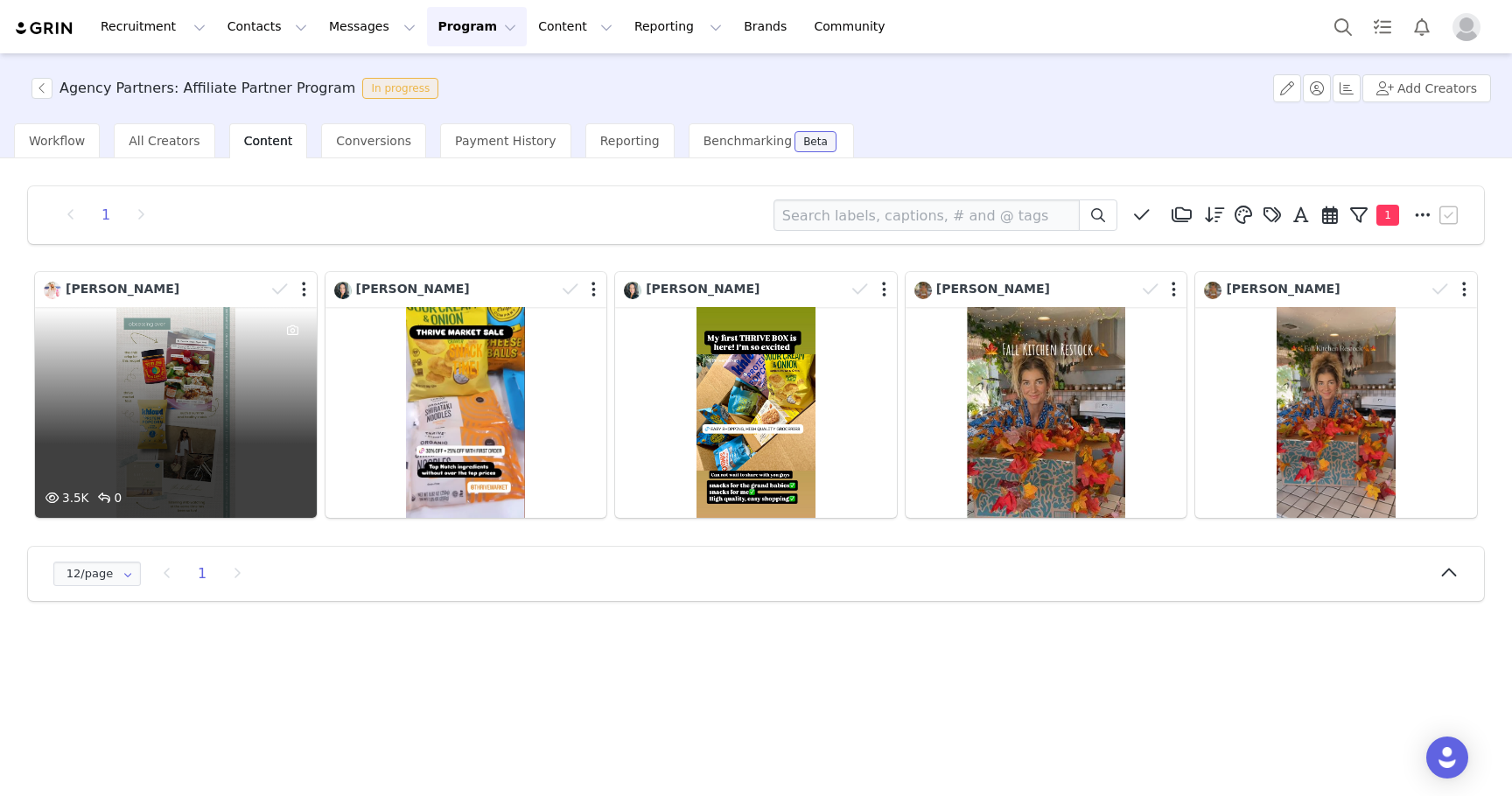
click at [195, 401] on div "3.5K 0" at bounding box center [176, 412] width 282 height 211
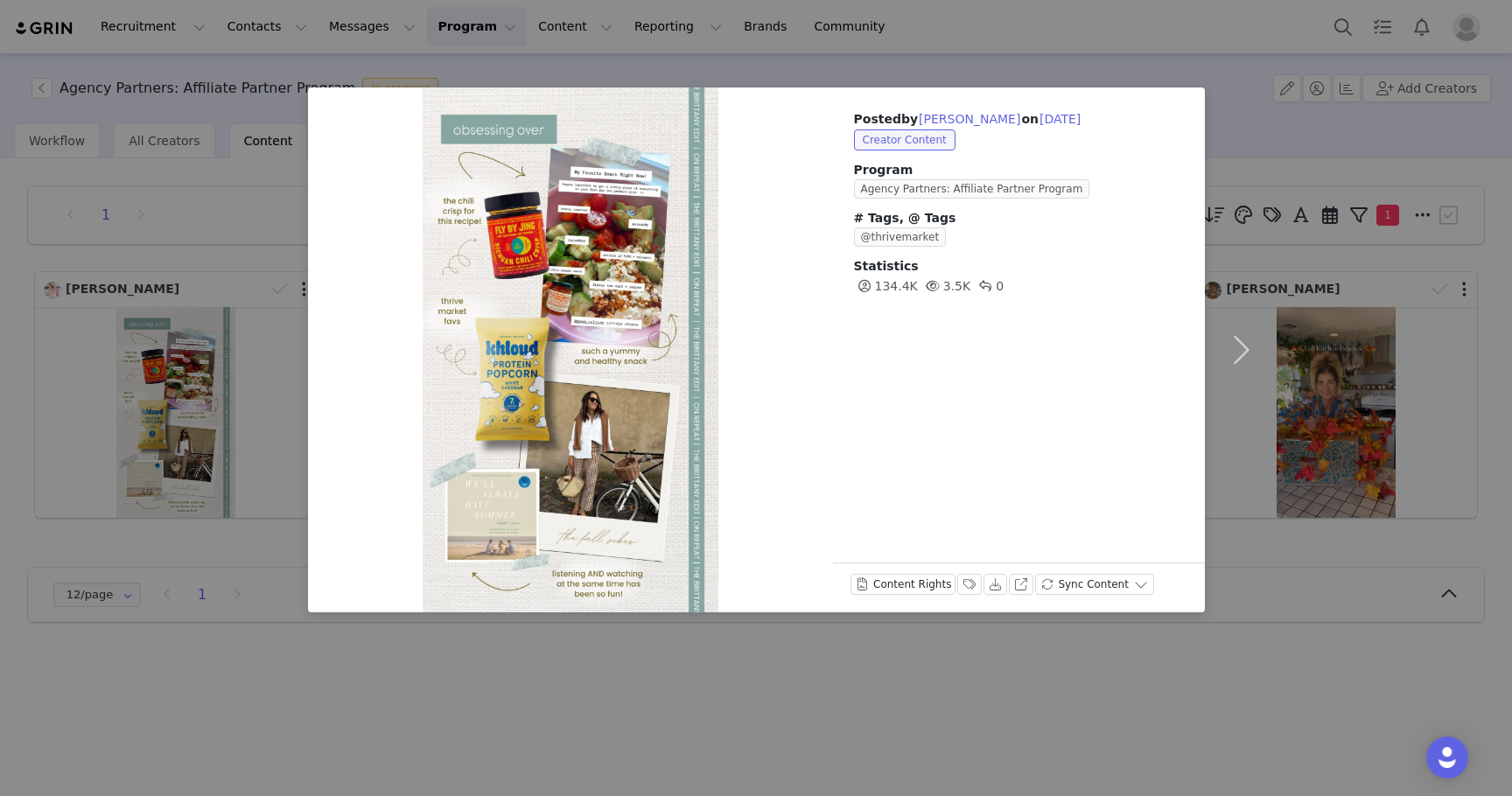
click at [467, 698] on div "Posted by [PERSON_NAME] on [DATE] Creator Content Program Agency Partners: Affi…" at bounding box center [756, 398] width 1512 height 796
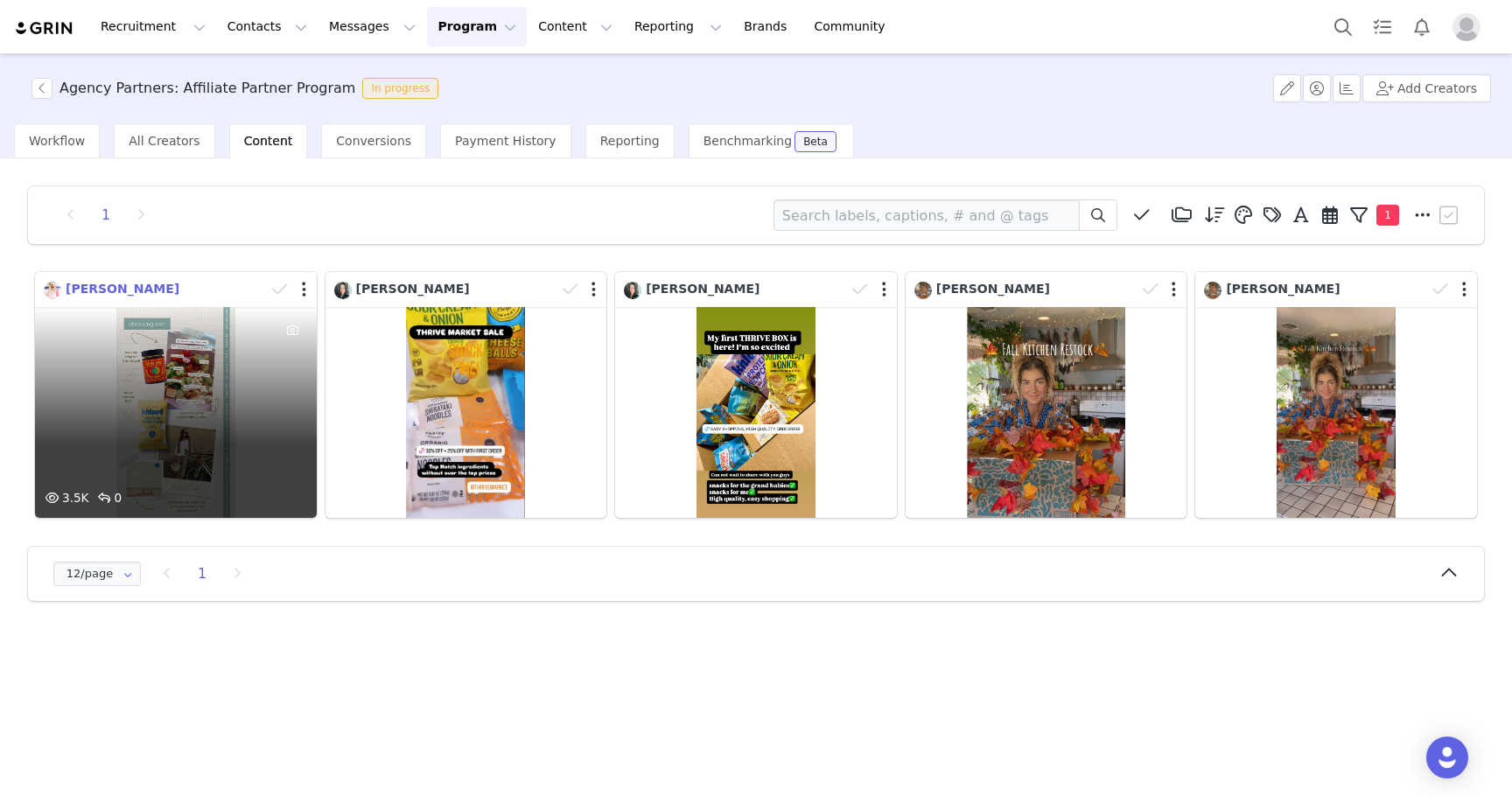
click at [108, 293] on span "[PERSON_NAME]" at bounding box center [123, 288] width 114 height 14
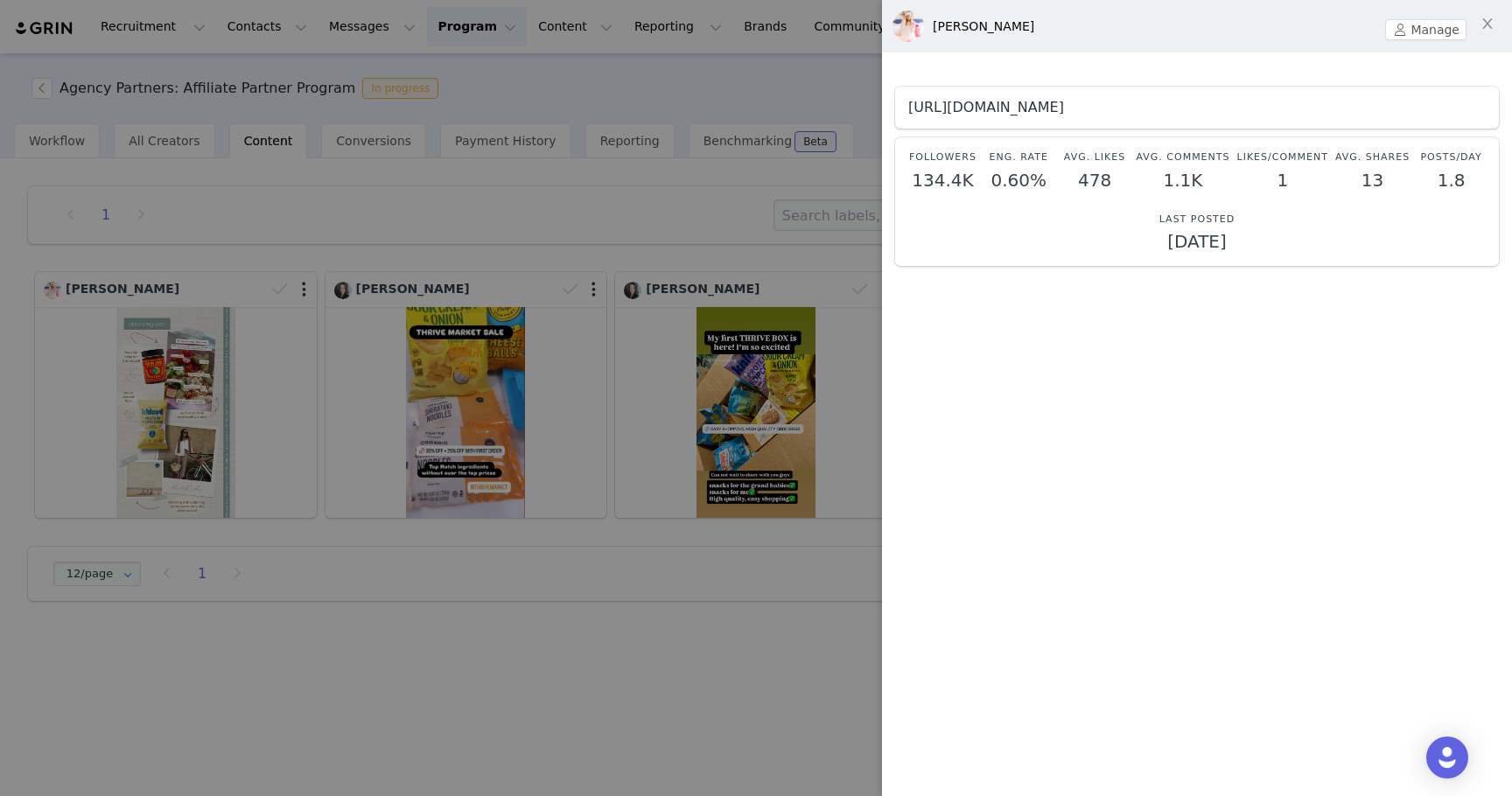
click at [1017, 109] on link "[URL][DOMAIN_NAME]" at bounding box center [986, 107] width 155 height 16
click at [680, 146] on div at bounding box center [756, 398] width 1512 height 796
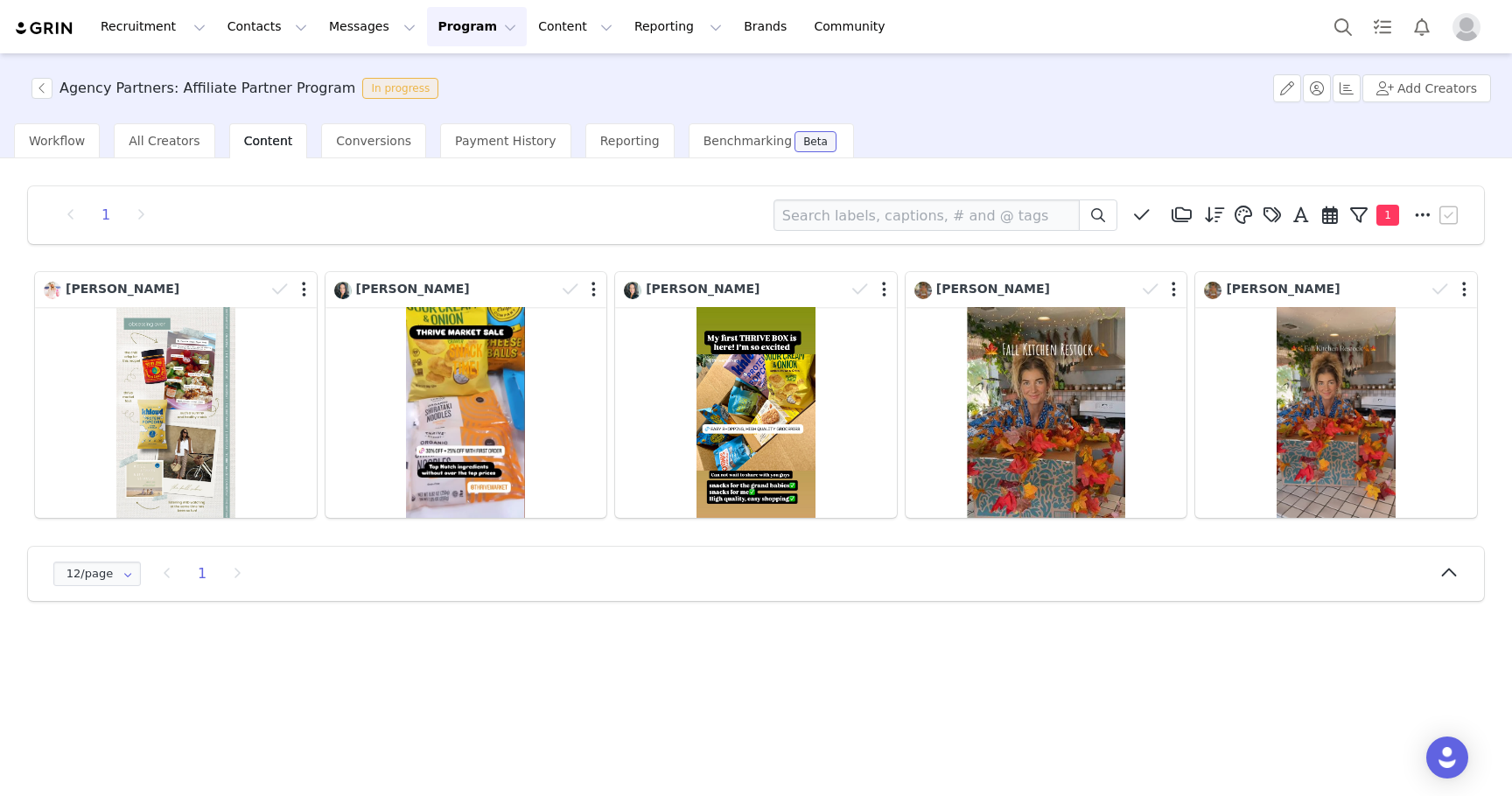
click at [437, 27] on button "Program Program" at bounding box center [477, 27] width 99 height 40
click at [445, 70] on p "Activations" at bounding box center [447, 78] width 68 height 18
